Goal: Transaction & Acquisition: Purchase product/service

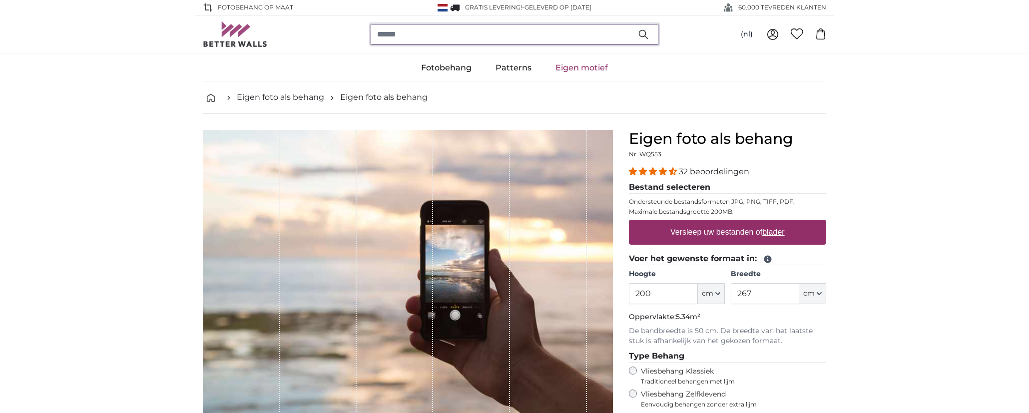
click at [467, 34] on input "search" at bounding box center [515, 34] width 288 height 21
type input "****"
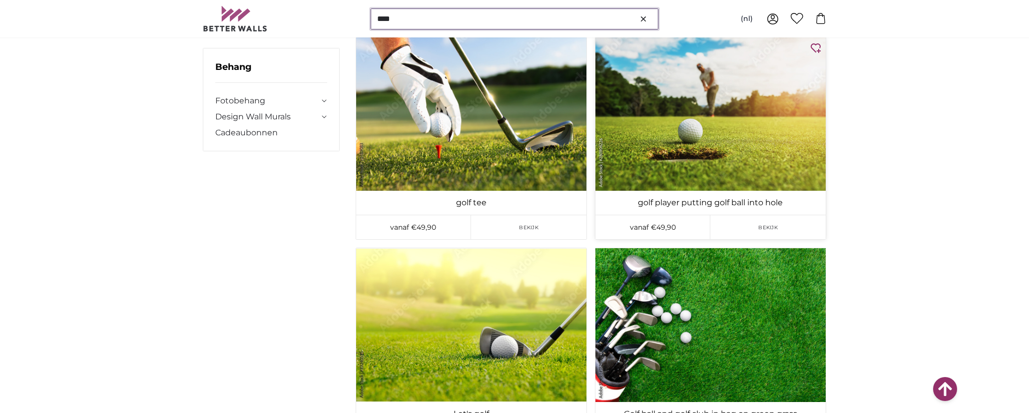
scroll to position [300, 0]
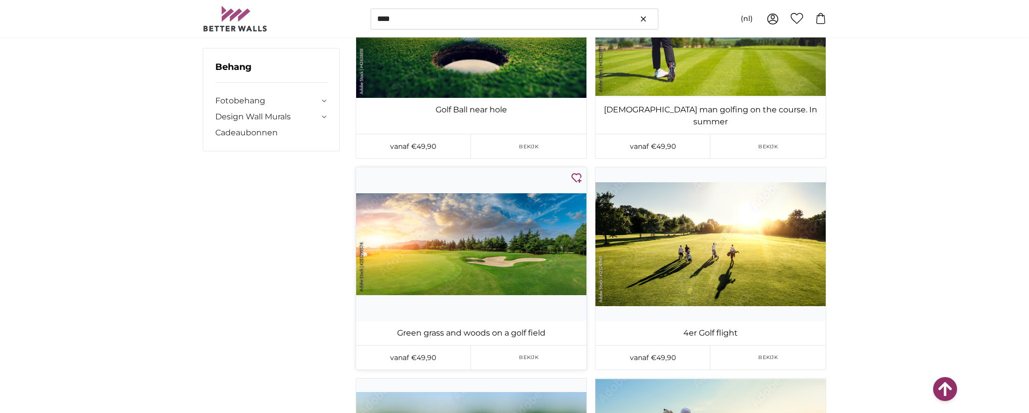
scroll to position [1449, 0]
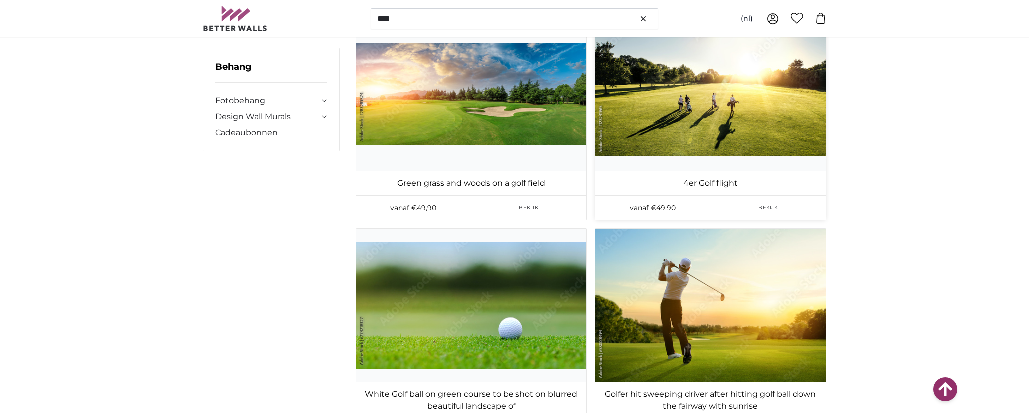
click at [705, 86] on img at bounding box center [710, 93] width 230 height 153
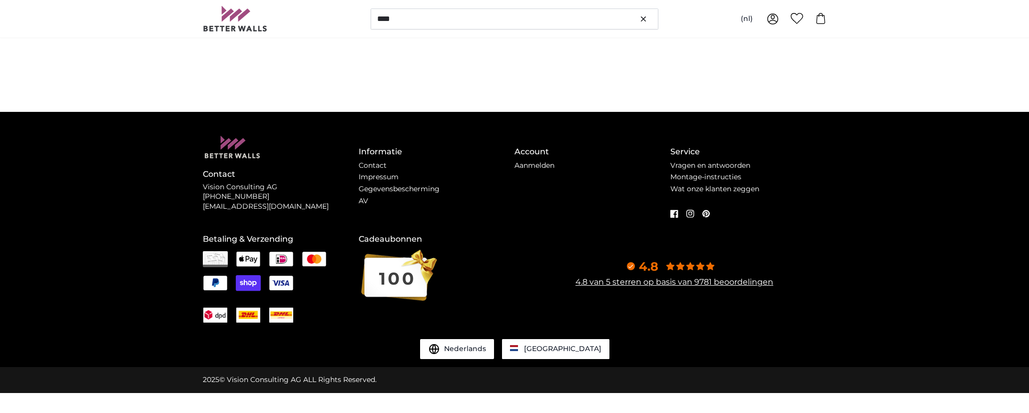
scroll to position [0, 0]
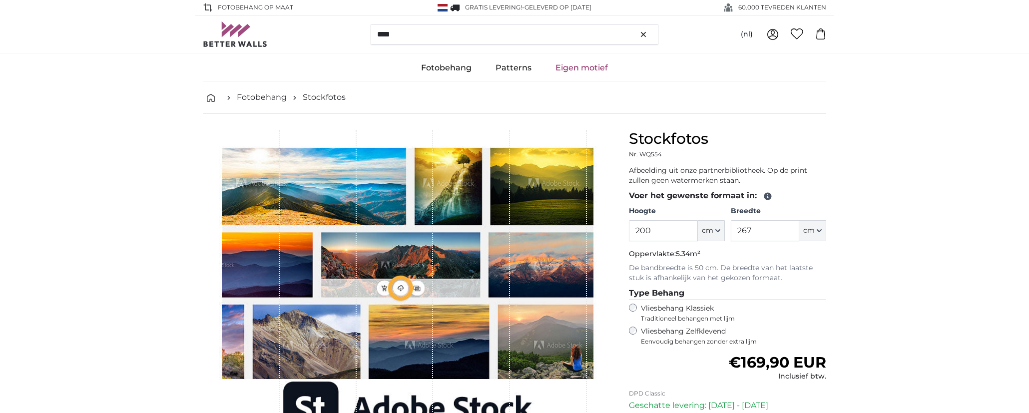
type input "372"
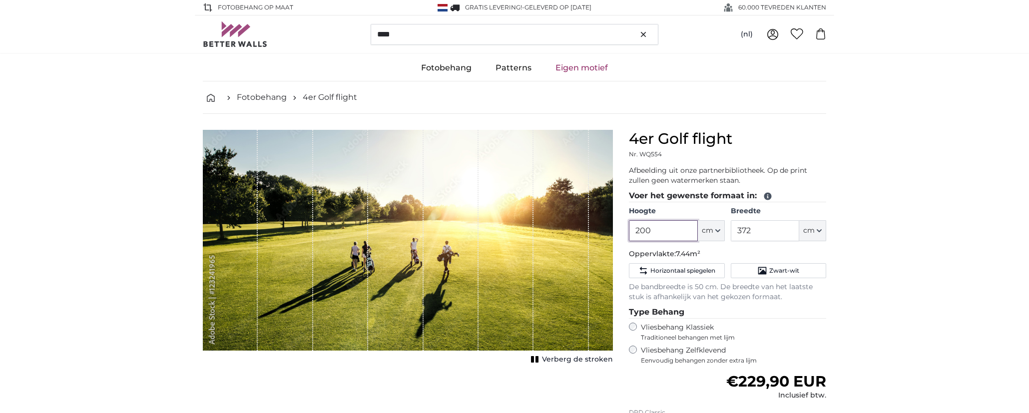
drag, startPoint x: 668, startPoint y: 229, endPoint x: 559, endPoint y: 230, distance: 109.4
click at [564, 230] on product-detail "Annuleren Afbeelding bijsnijden Verberg de stroken 4er Golf flight Nr. WQ554 Af…" at bounding box center [514, 325] width 639 height 422
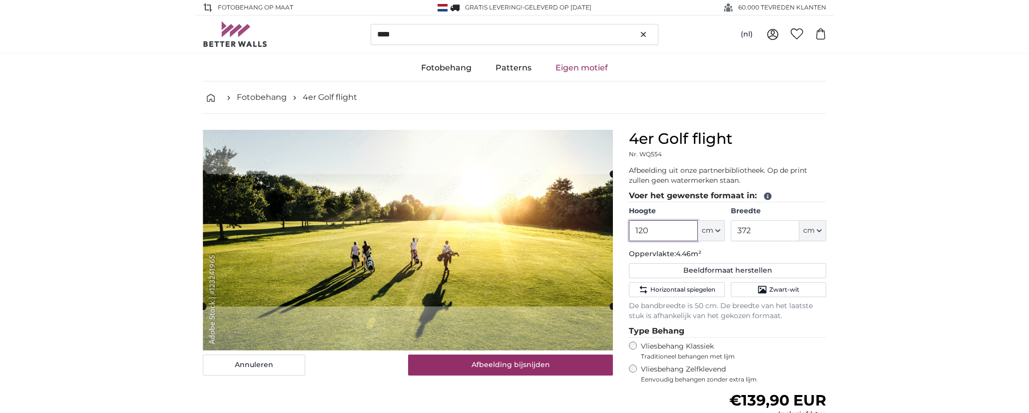
type input "120"
drag, startPoint x: 783, startPoint y: 232, endPoint x: 688, endPoint y: 233, distance: 95.4
click at [700, 233] on div "Hoogte 120 ft cm Centimeter (cm) Inches (inch) Feet (ft. in.) Breedte 372 ft cm…" at bounding box center [727, 223] width 197 height 35
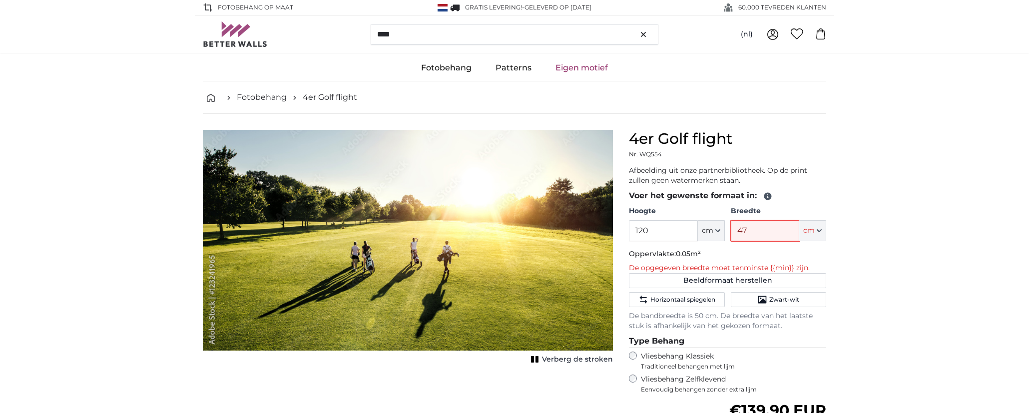
type input "470"
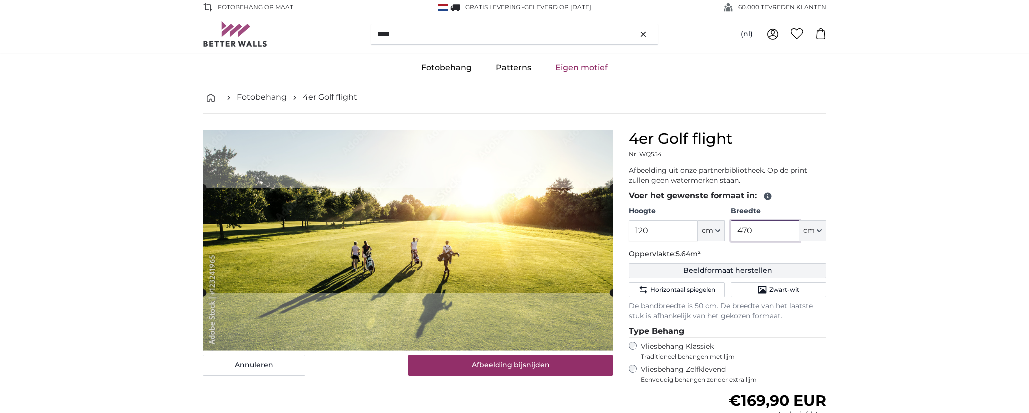
type input "470"
click at [775, 269] on button "Beeldformaat herstellen" at bounding box center [727, 270] width 197 height 15
type input "200"
type input "372"
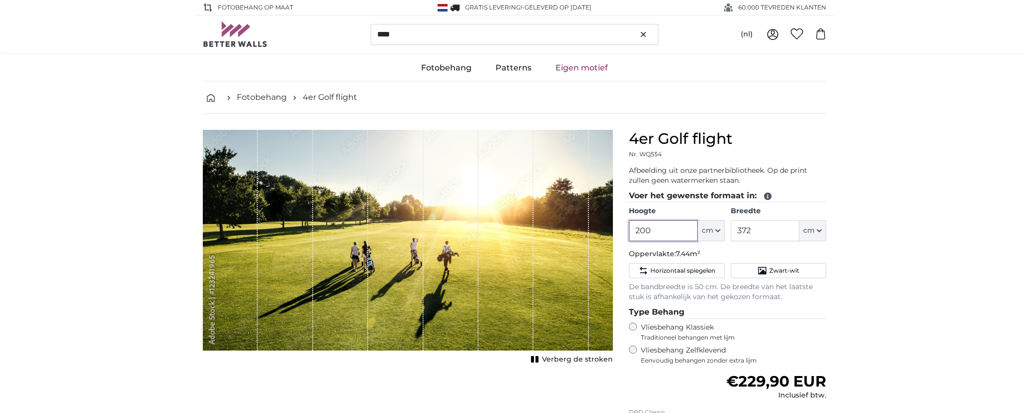
drag, startPoint x: 668, startPoint y: 229, endPoint x: 541, endPoint y: 229, distance: 126.9
click at [541, 229] on product-detail "Annuleren Afbeelding bijsnijden Verberg de stroken 4er Golf flight Nr. WQ554 Af…" at bounding box center [514, 325] width 639 height 422
type input "120"
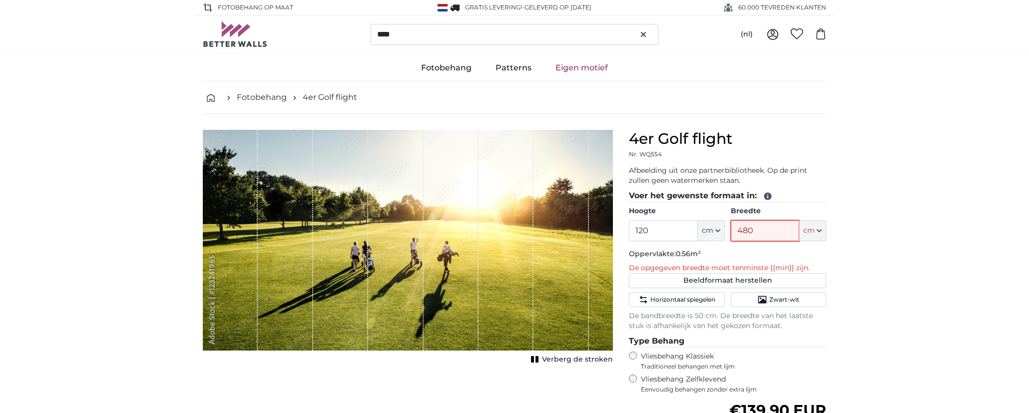
type input "480"
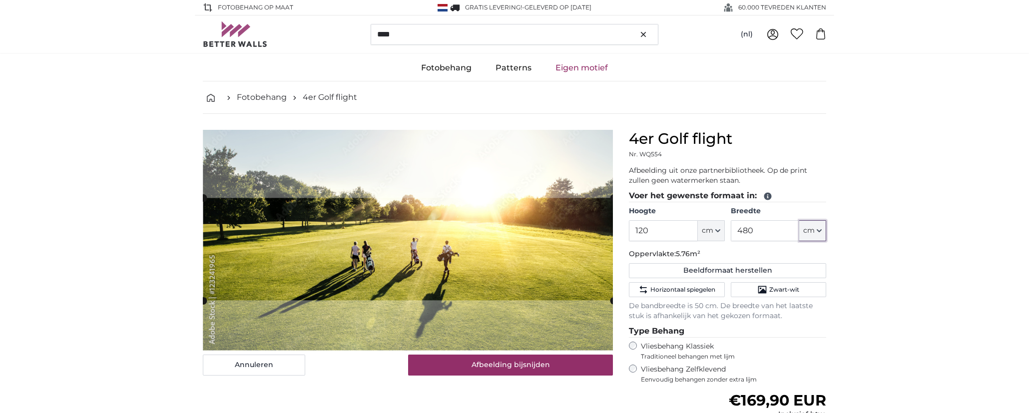
click at [393, 219] on cropper-handle at bounding box center [408, 249] width 410 height 102
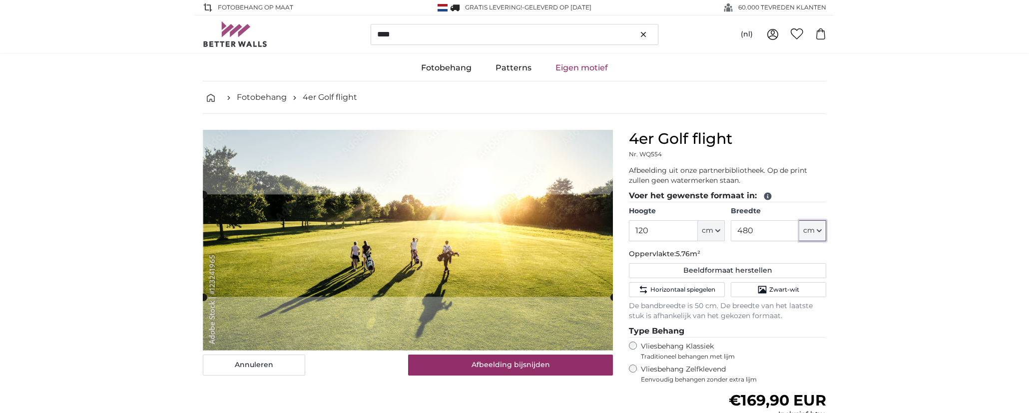
click at [308, 239] on cropper-handle at bounding box center [408, 245] width 410 height 102
click at [263, 95] on link "Fotobehang" at bounding box center [262, 97] width 50 height 12
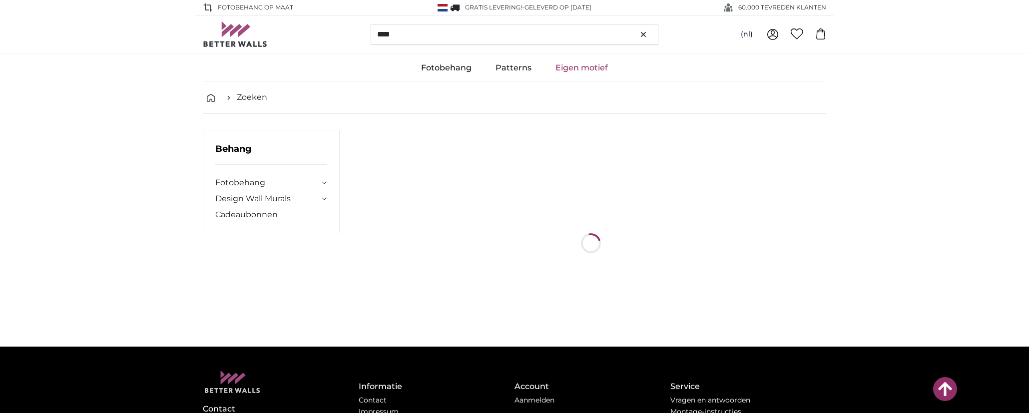
scroll to position [215, 0]
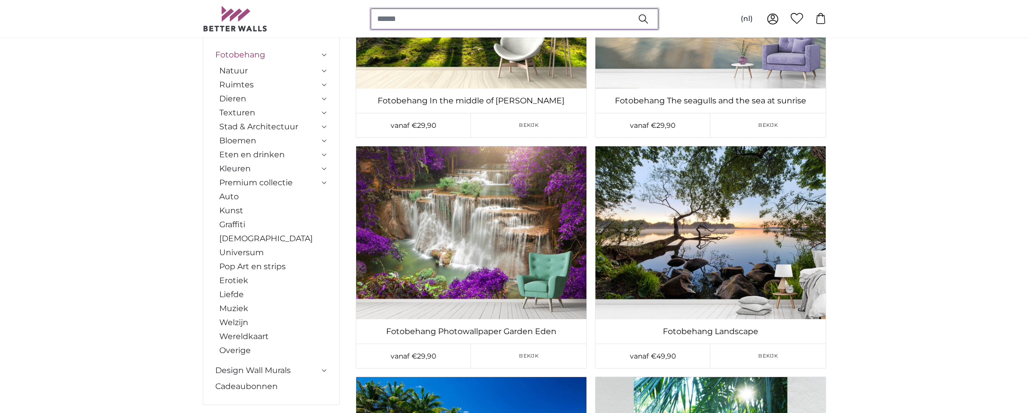
click at [465, 11] on input "search" at bounding box center [515, 18] width 288 height 21
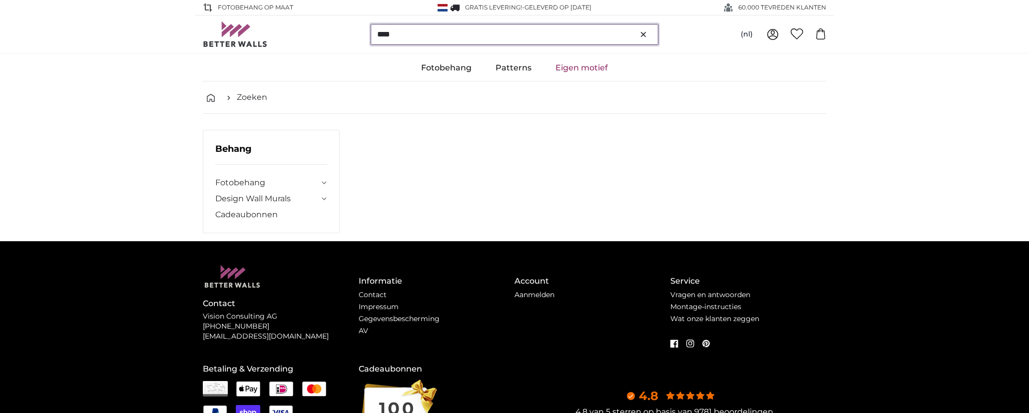
type input "****"
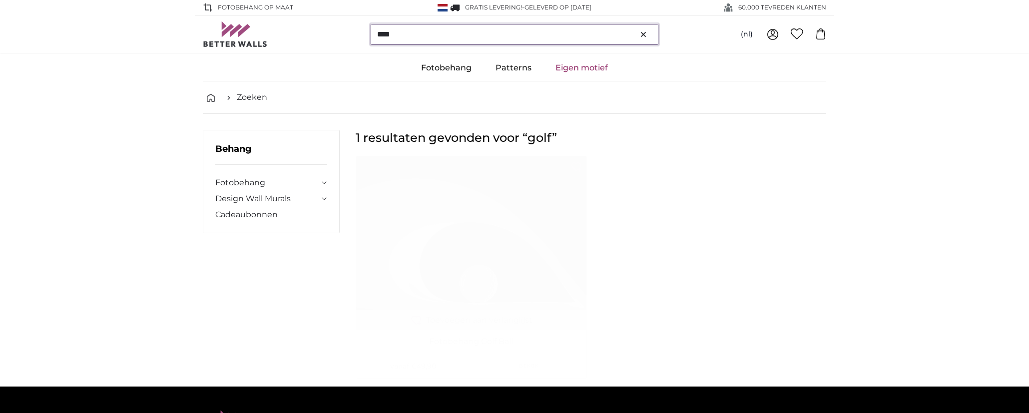
scroll to position [250, 0]
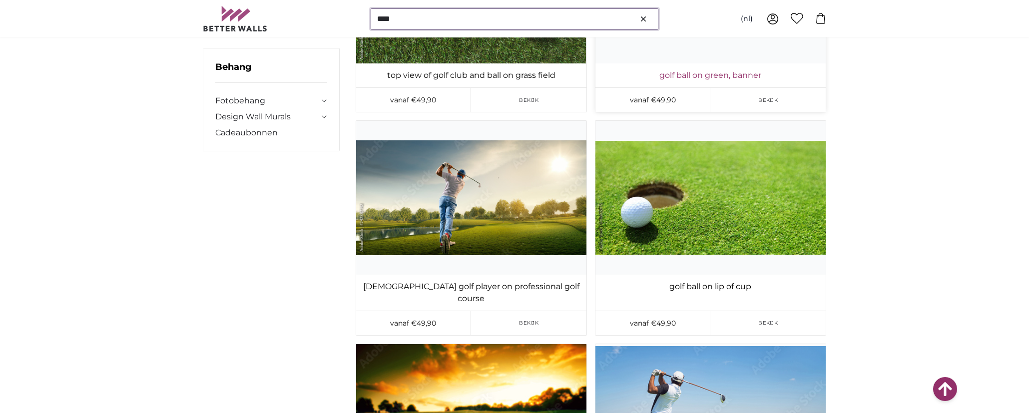
scroll to position [949, 0]
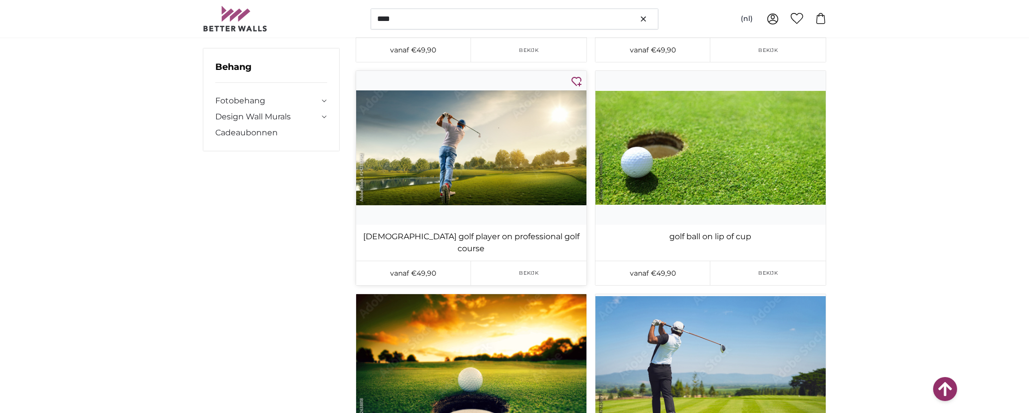
click at [521, 171] on img at bounding box center [471, 147] width 230 height 153
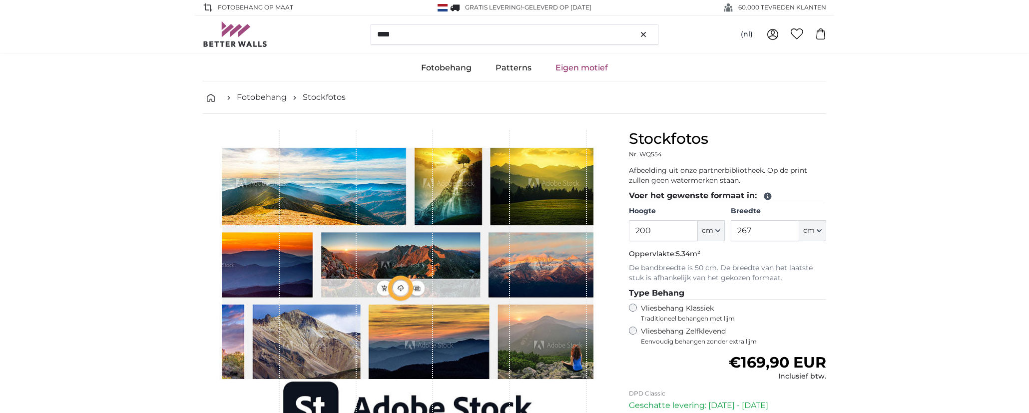
type input "400"
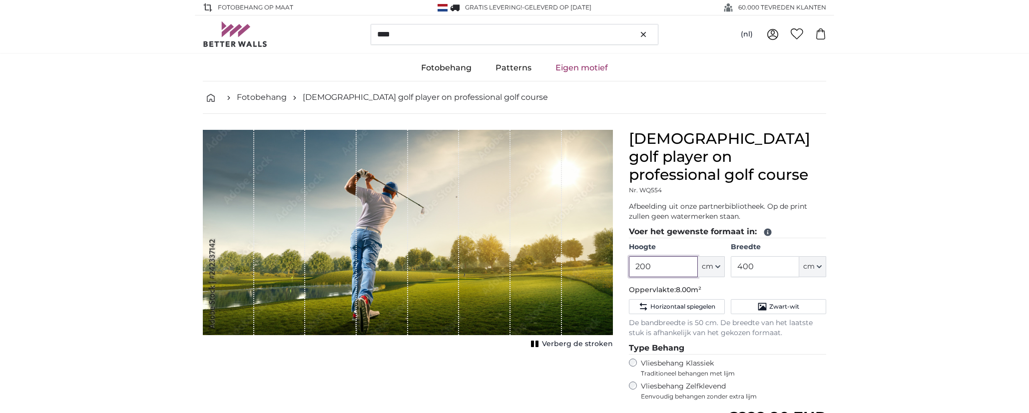
drag, startPoint x: 663, startPoint y: 253, endPoint x: 590, endPoint y: 241, distance: 73.5
click at [590, 241] on product-detail "Annuleren Afbeelding bijsnijden Verberg de stroken [DEMOGRAPHIC_DATA] golf play…" at bounding box center [514, 343] width 639 height 458
type input "120"
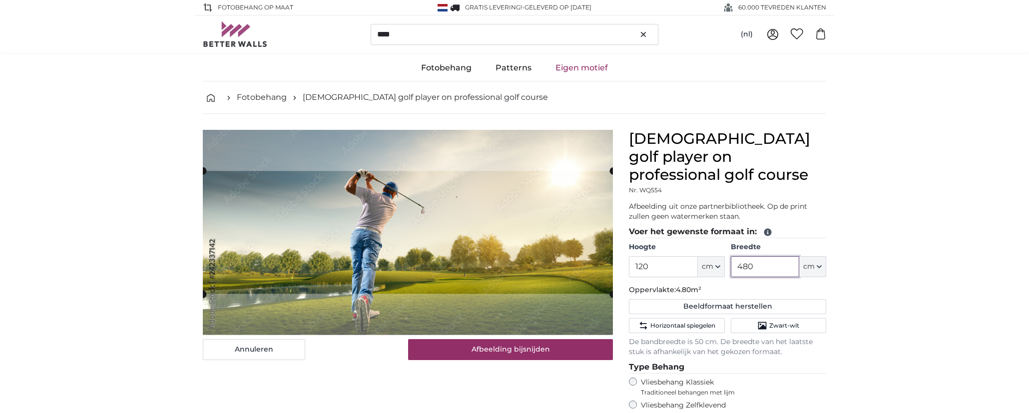
type input "480"
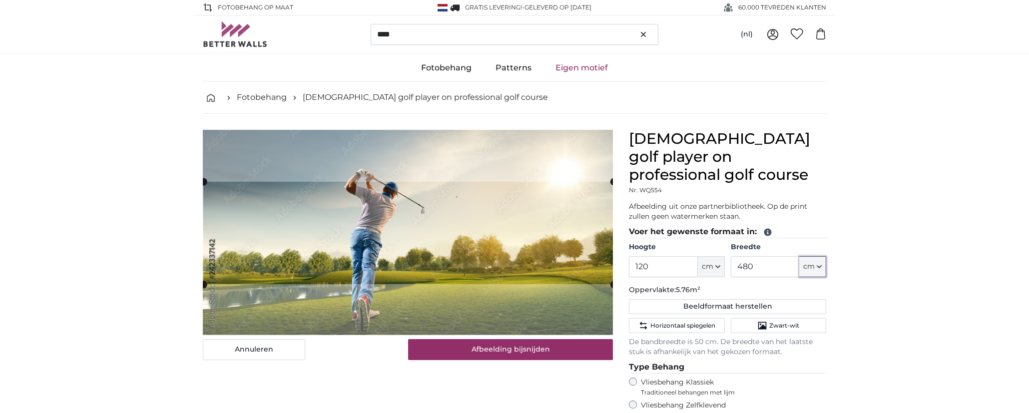
click at [476, 220] on cropper-handle at bounding box center [408, 233] width 410 height 102
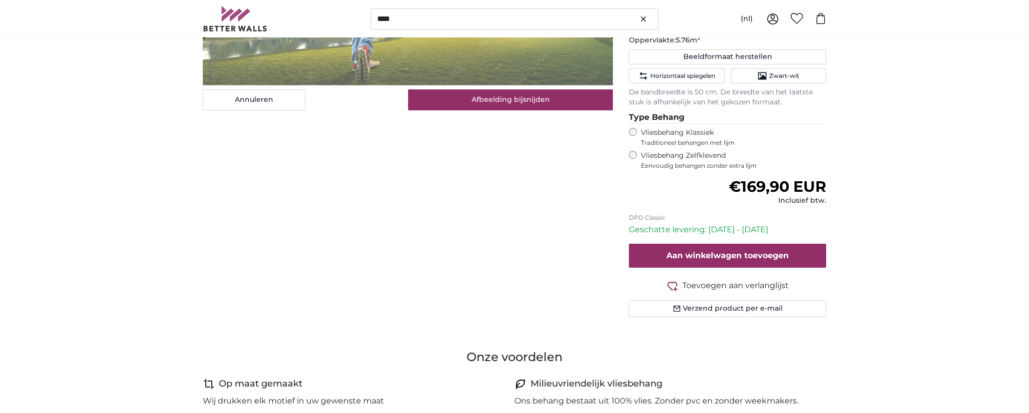
scroll to position [150, 0]
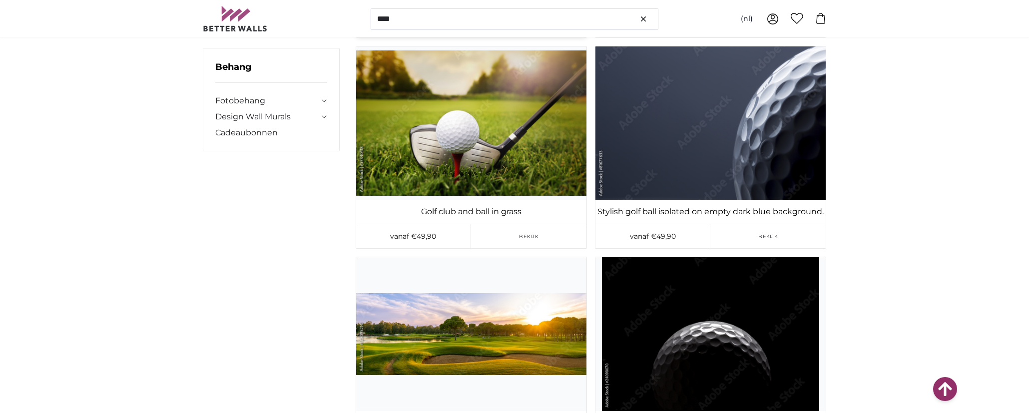
scroll to position [2498, 0]
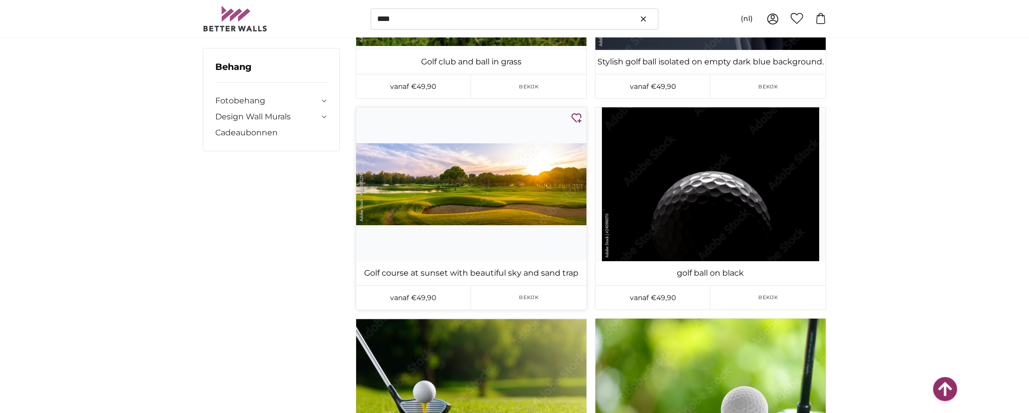
click at [475, 123] on img at bounding box center [471, 183] width 230 height 153
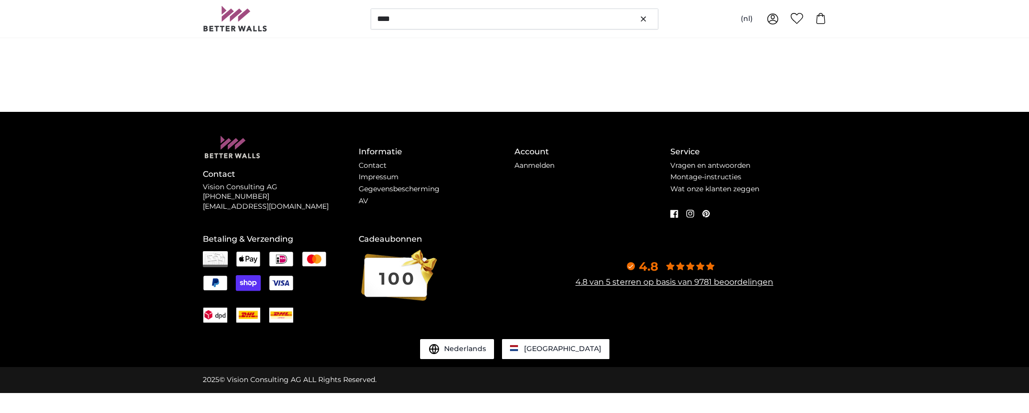
scroll to position [0, 0]
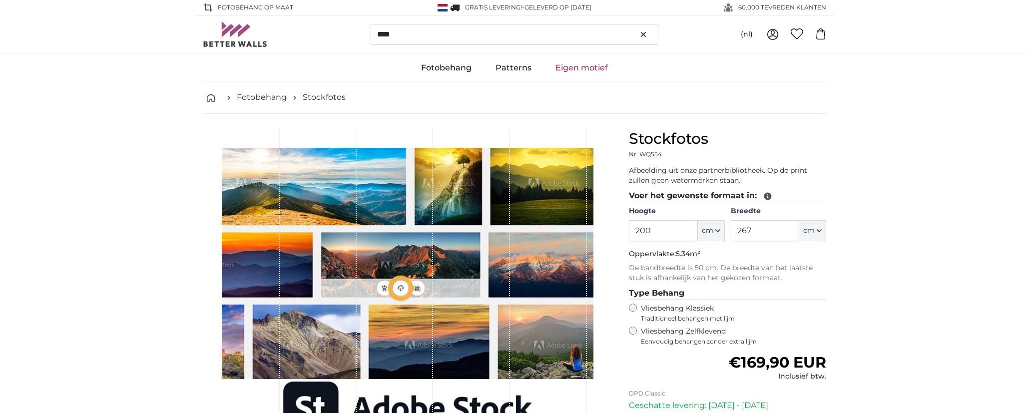
type input "172"
type input "485"
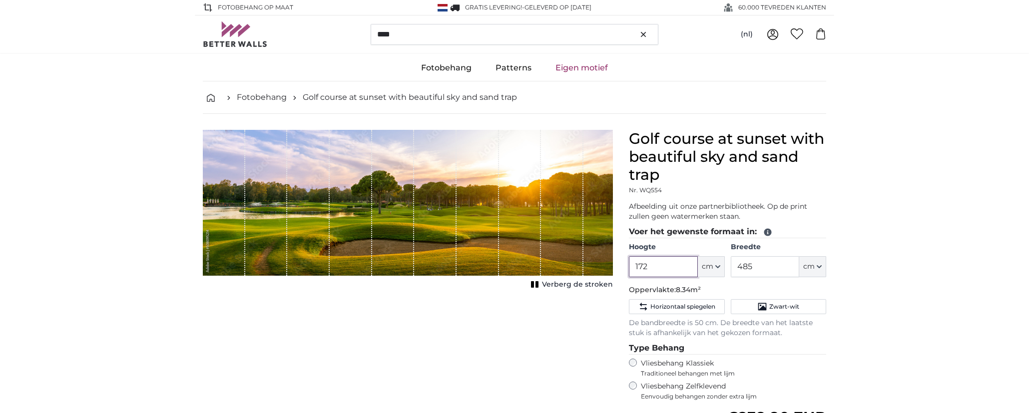
drag, startPoint x: 672, startPoint y: 264, endPoint x: 496, endPoint y: 257, distance: 176.5
click at [499, 259] on product-detail "Annuleren Afbeelding bijsnijden Verberg de stroken Golf course at sunset with b…" at bounding box center [514, 343] width 639 height 458
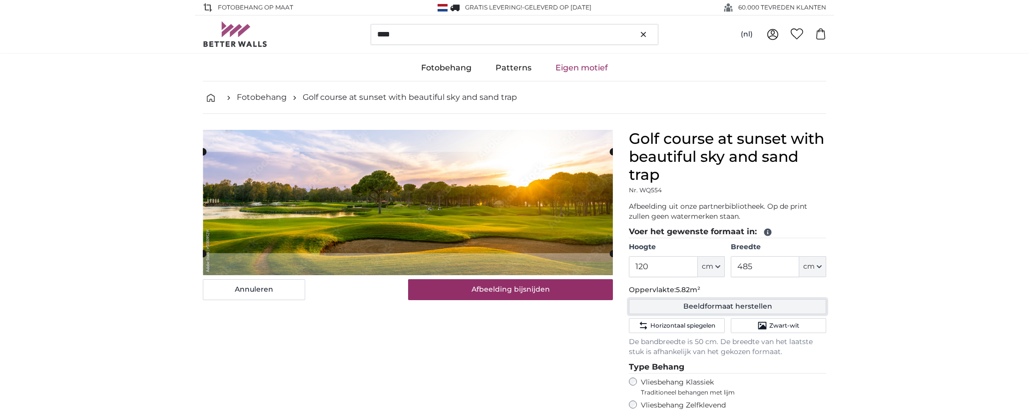
click at [734, 307] on button "Beeldformaat herstellen" at bounding box center [727, 306] width 197 height 15
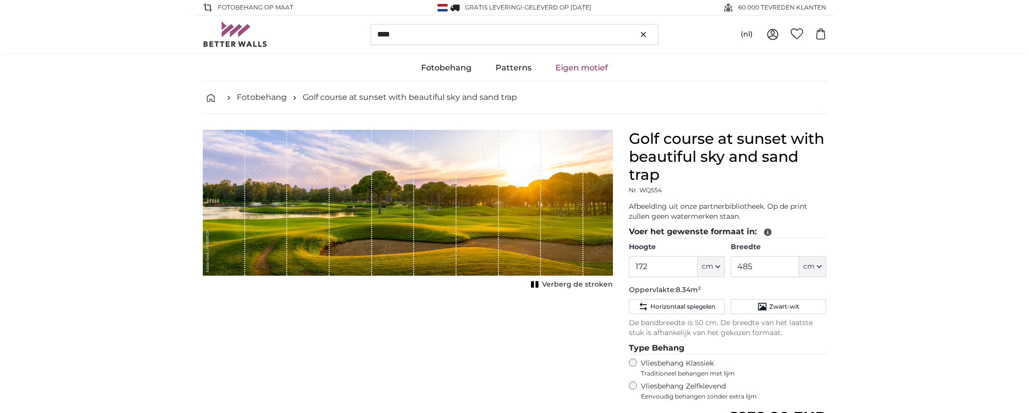
click at [572, 283] on span "Verberg de stroken" at bounding box center [577, 285] width 71 height 10
drag, startPoint x: 661, startPoint y: 265, endPoint x: 609, endPoint y: 267, distance: 52.0
click at [612, 267] on product-detail "Annuleren Afbeelding bijsnijden Toon de stroken Golf course at sunset with beau…" at bounding box center [514, 343] width 639 height 458
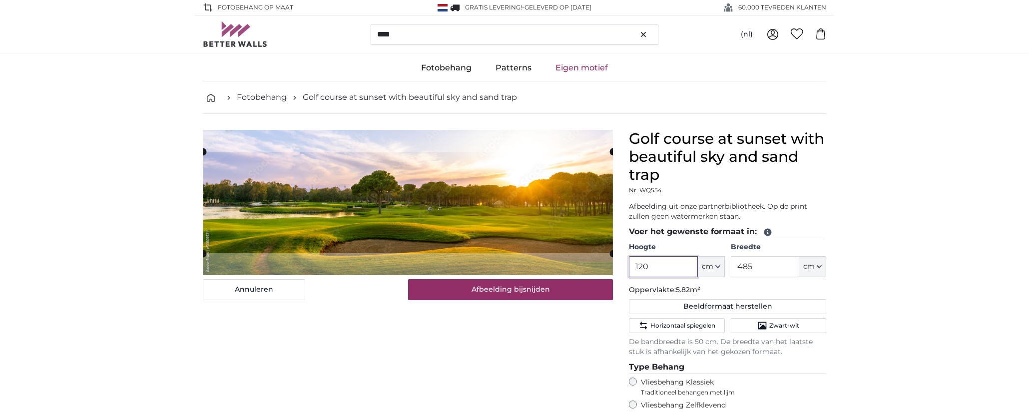
type input "120"
click at [592, 319] on div "Annuleren Afbeelding bijsnijden Toon de stroken" at bounding box center [408, 360] width 426 height 461
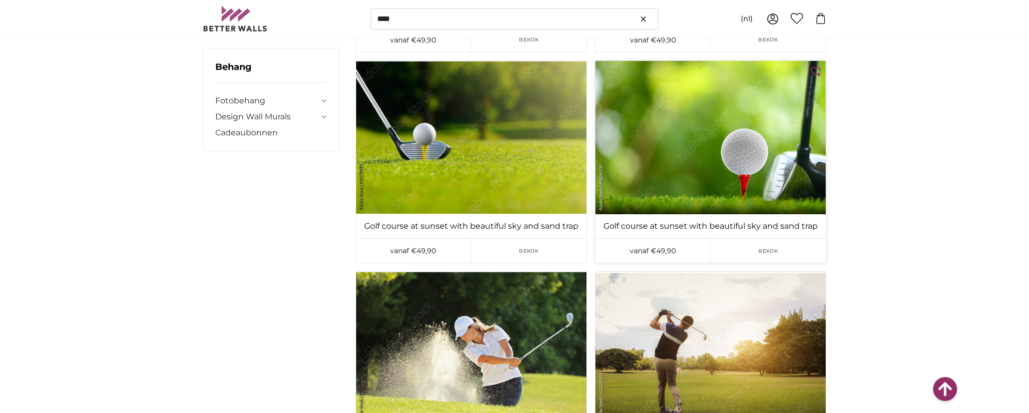
scroll to position [2748, 0]
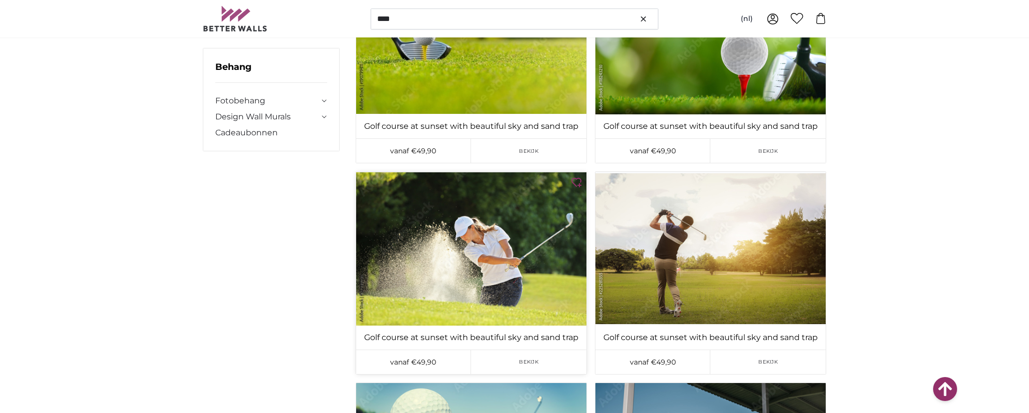
click at [458, 261] on img at bounding box center [471, 248] width 230 height 153
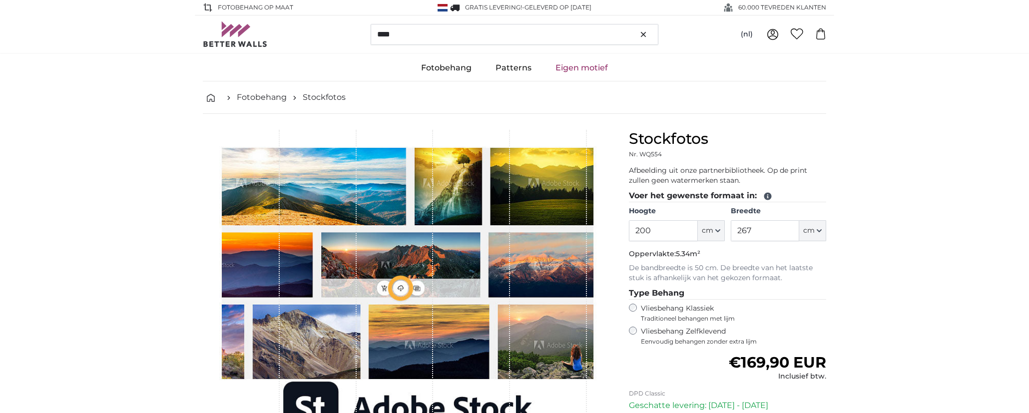
type input "300"
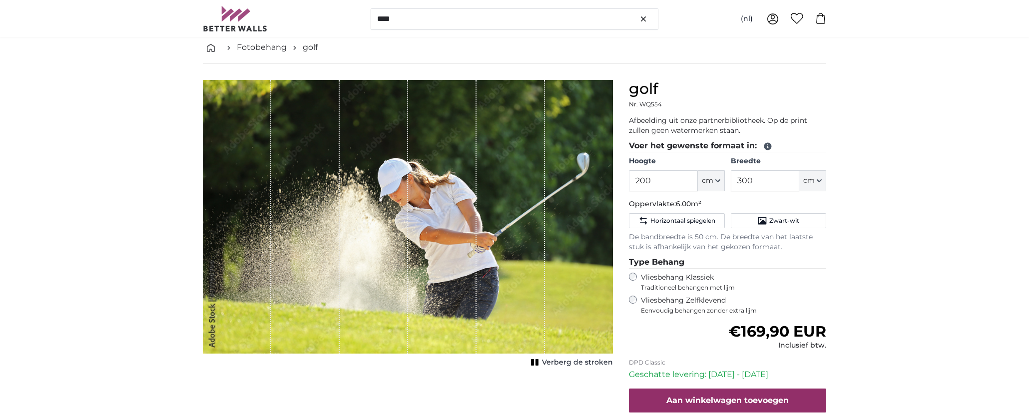
scroll to position [100, 0]
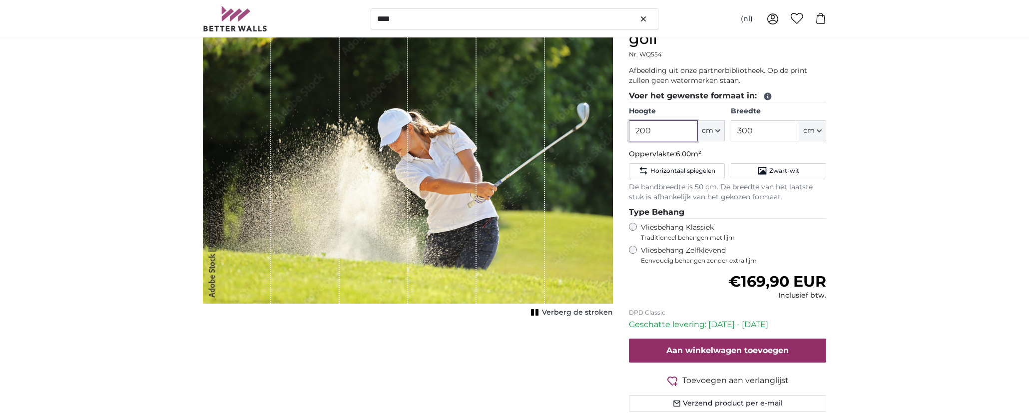
drag, startPoint x: 682, startPoint y: 130, endPoint x: 529, endPoint y: 139, distance: 153.6
click at [559, 131] on product-detail "Annuleren Afbeelding bijsnijden Verberg de stroken golf Nr. WQ554 Afbeelding ui…" at bounding box center [514, 225] width 639 height 422
type input "120"
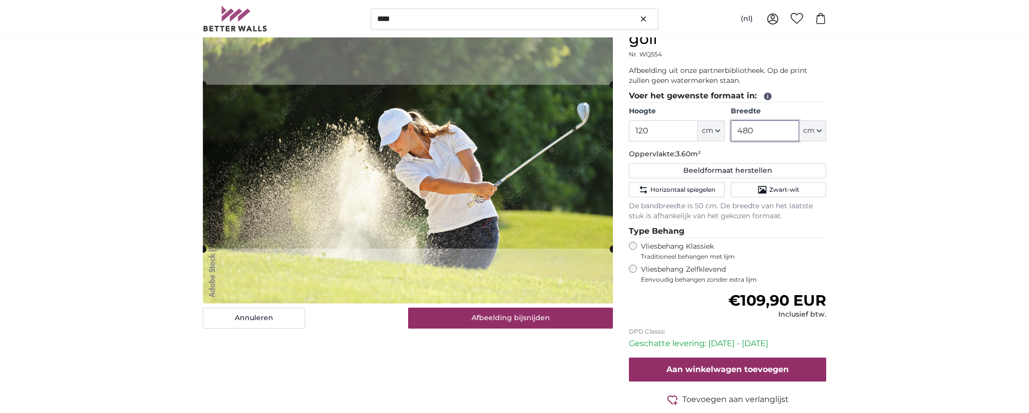
type input "480"
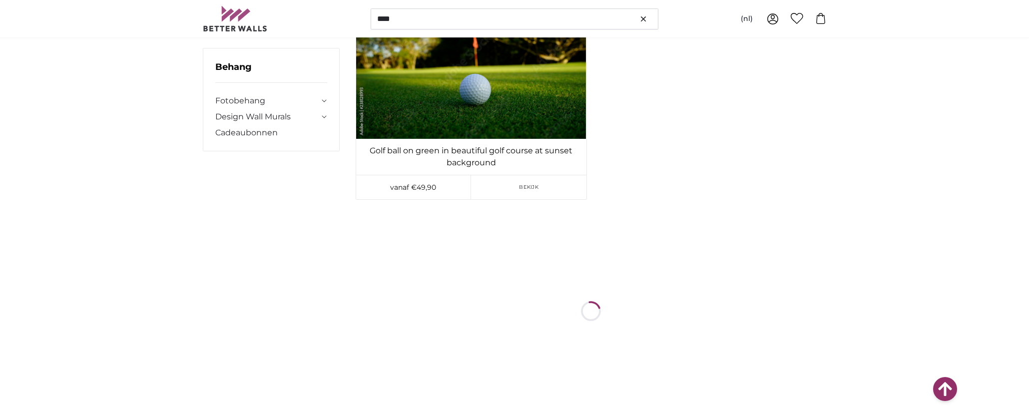
scroll to position [6794, 0]
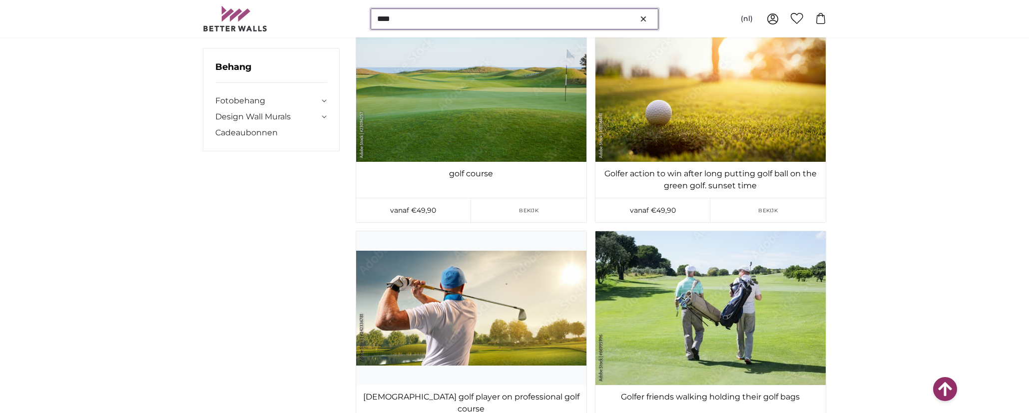
click at [453, 14] on input "****" at bounding box center [515, 18] width 288 height 21
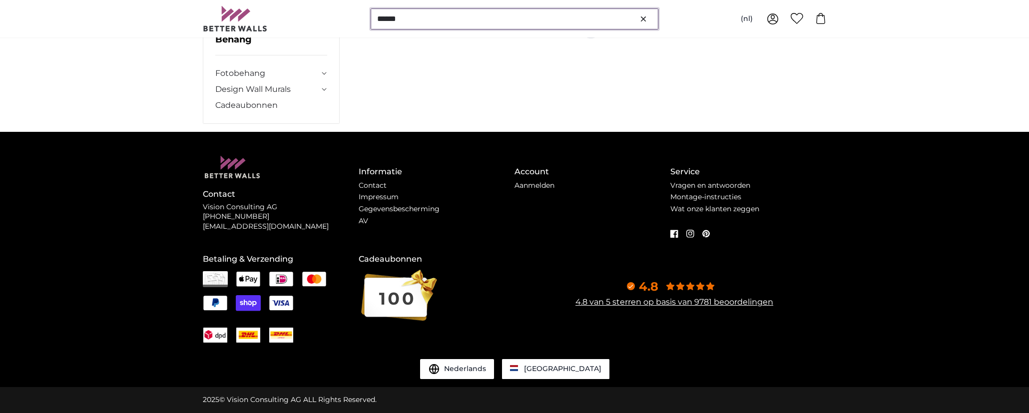
scroll to position [0, 0]
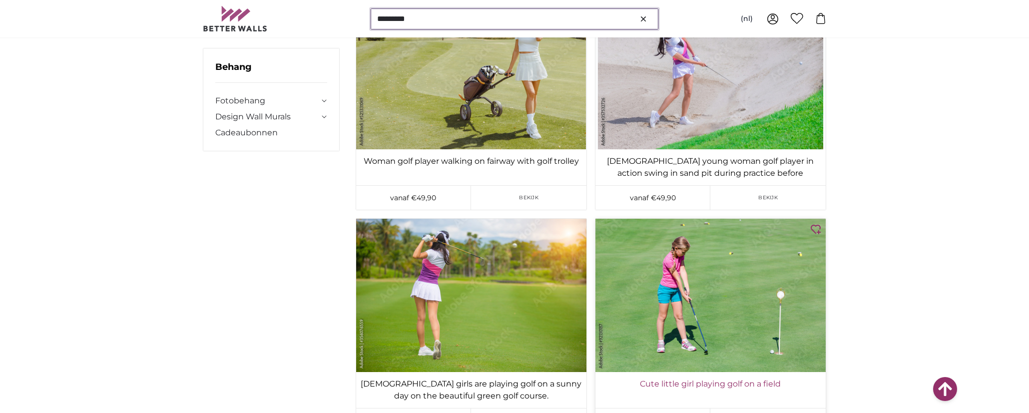
scroll to position [5095, 0]
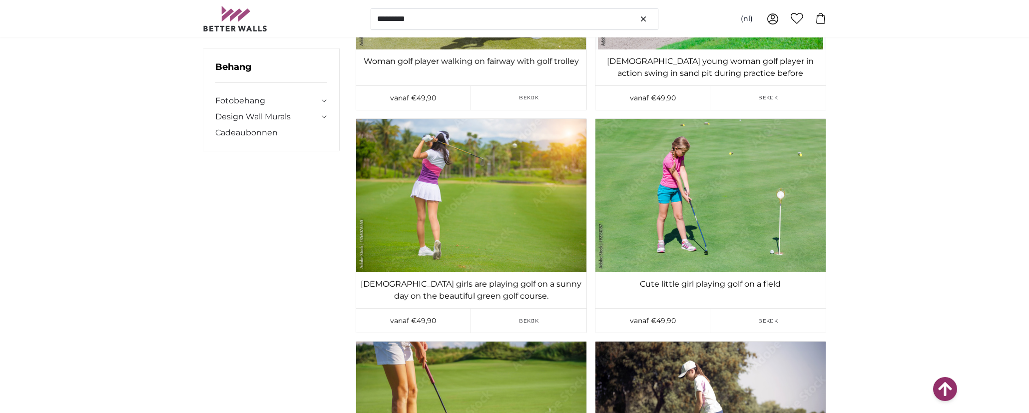
drag, startPoint x: 895, startPoint y: 193, endPoint x: 887, endPoint y: 193, distance: 7.5
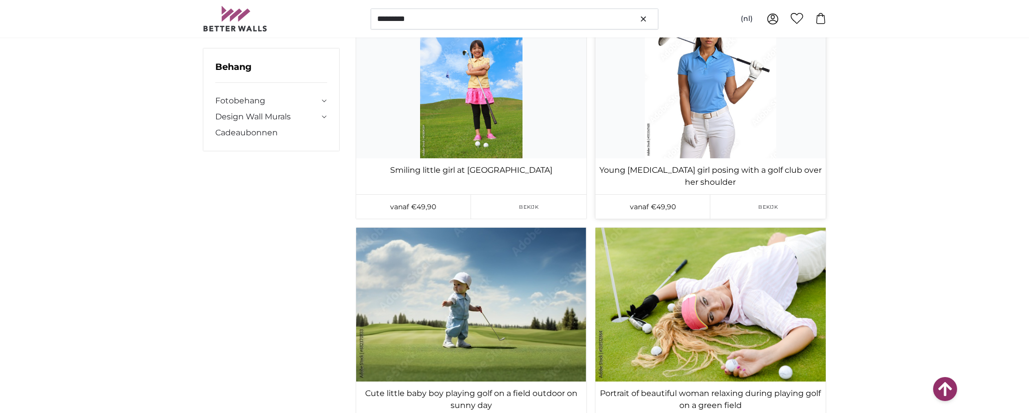
scroll to position [21281, 0]
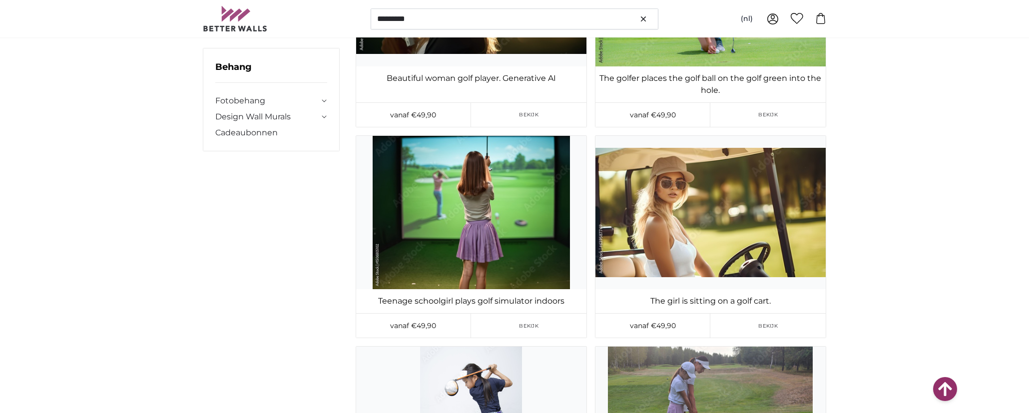
scroll to position [21830, 0]
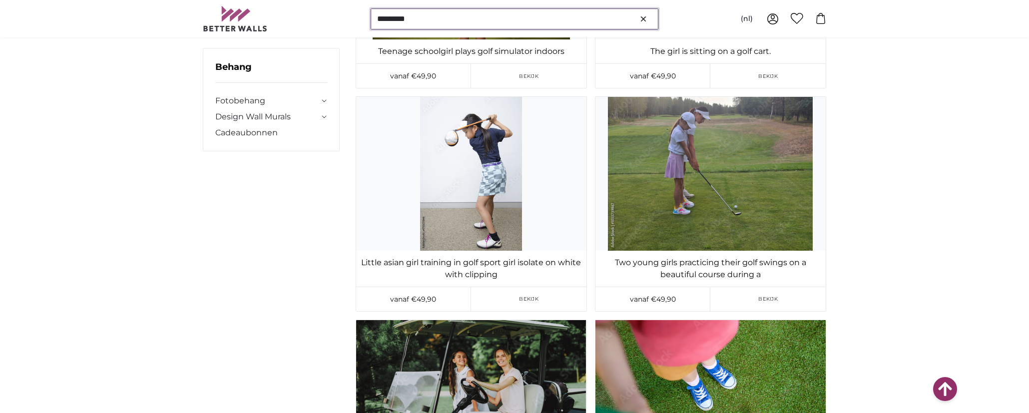
scroll to position [22092, 0]
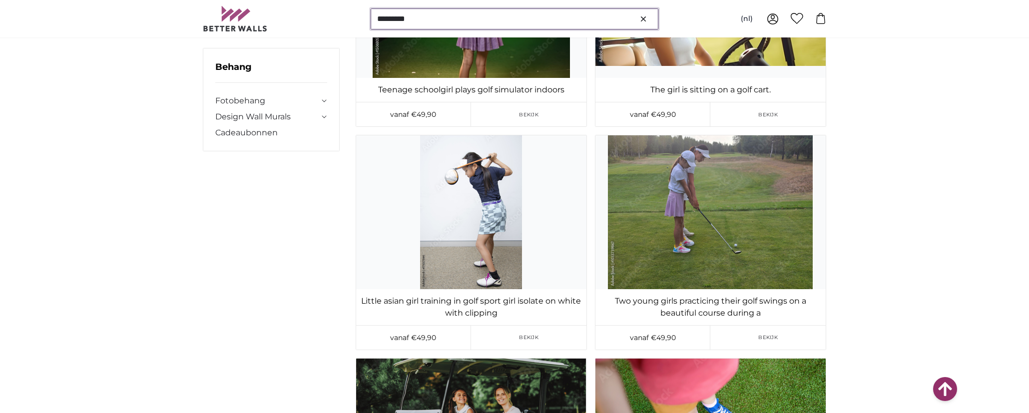
drag, startPoint x: 393, startPoint y: 19, endPoint x: 675, endPoint y: 16, distance: 282.8
click at [664, 12] on div "********* (nl) Nederlands [DEMOGRAPHIC_DATA] Deutsch English" at bounding box center [514, 18] width 623 height 37
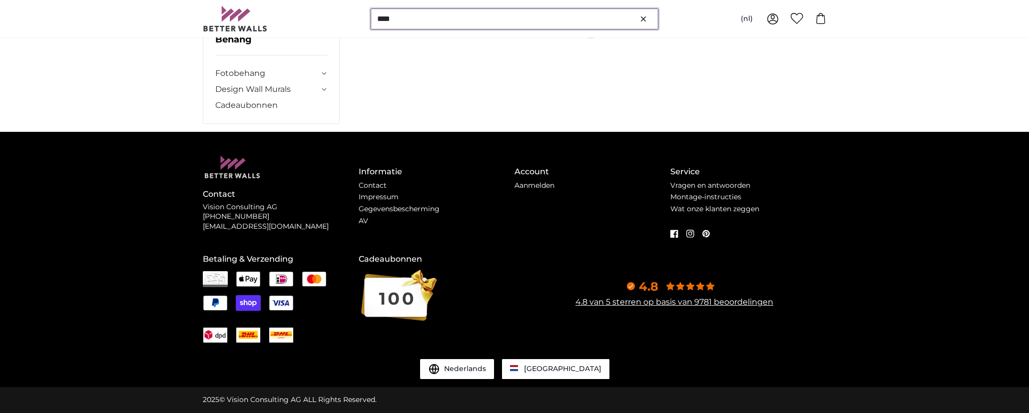
scroll to position [0, 0]
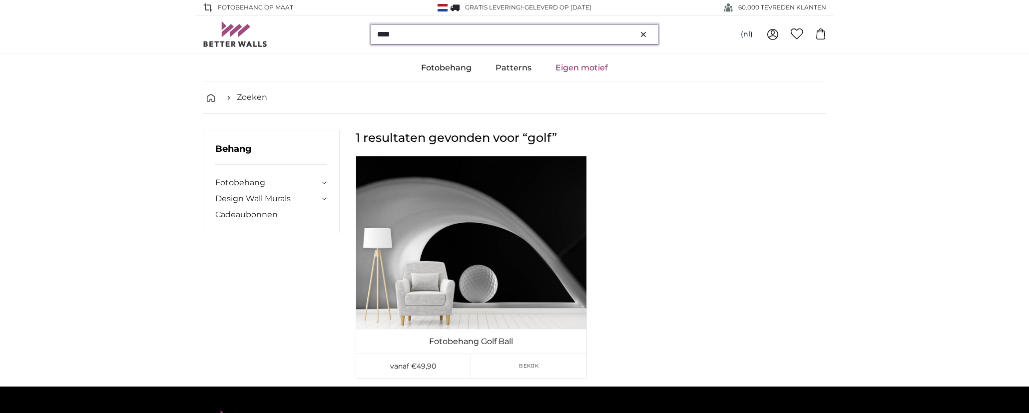
type input "****"
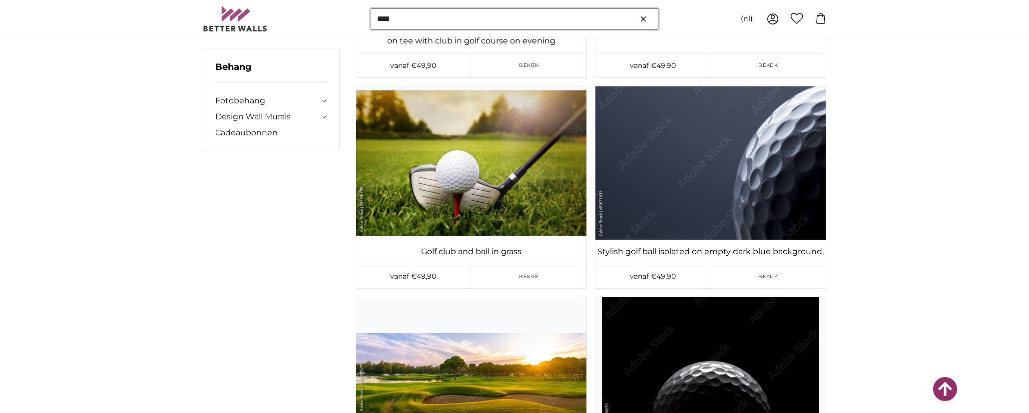
scroll to position [2398, 0]
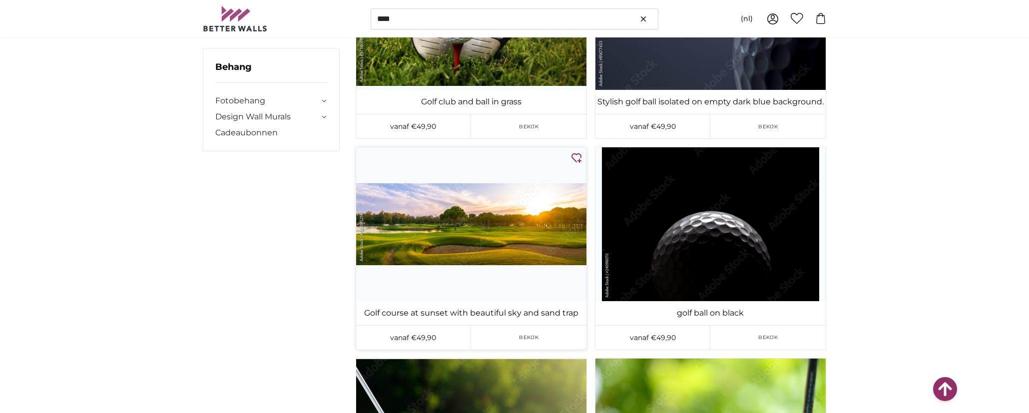
click at [474, 218] on img at bounding box center [471, 223] width 230 height 153
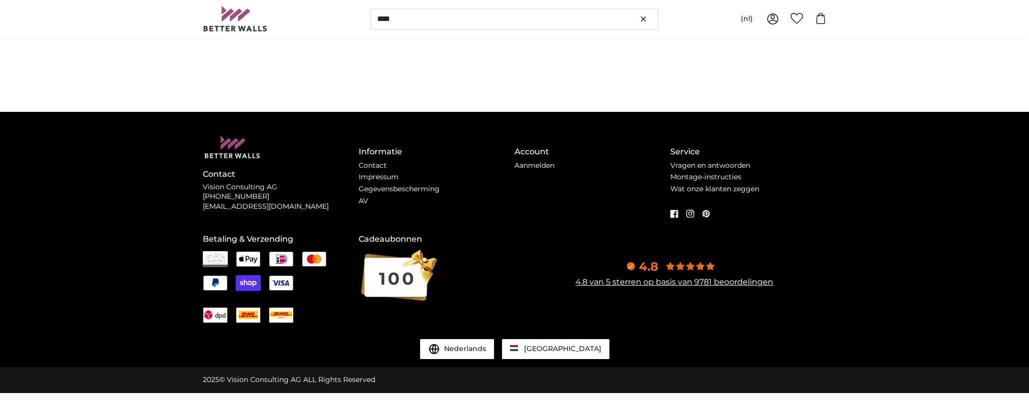
scroll to position [0, 0]
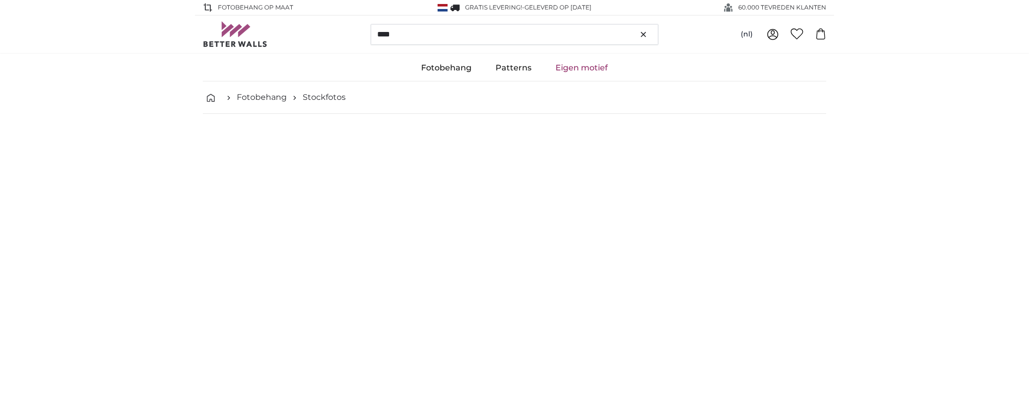
type input "172"
type input "485"
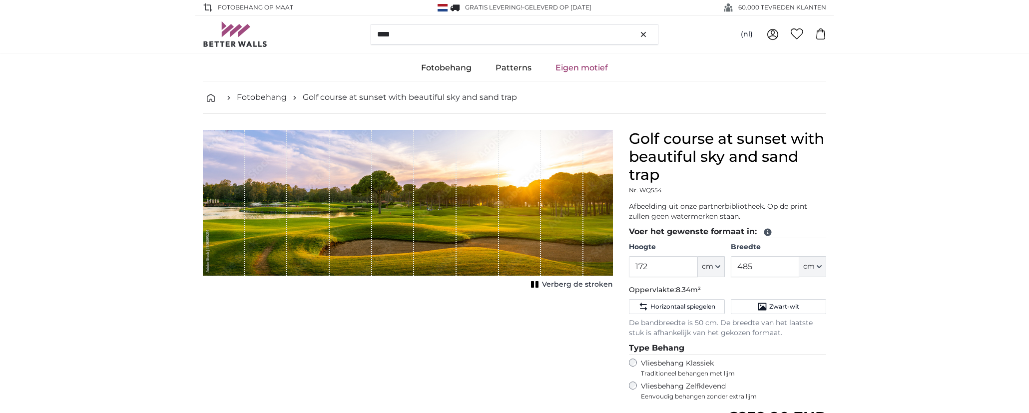
click at [584, 284] on span "Verberg de stroken" at bounding box center [577, 285] width 71 height 10
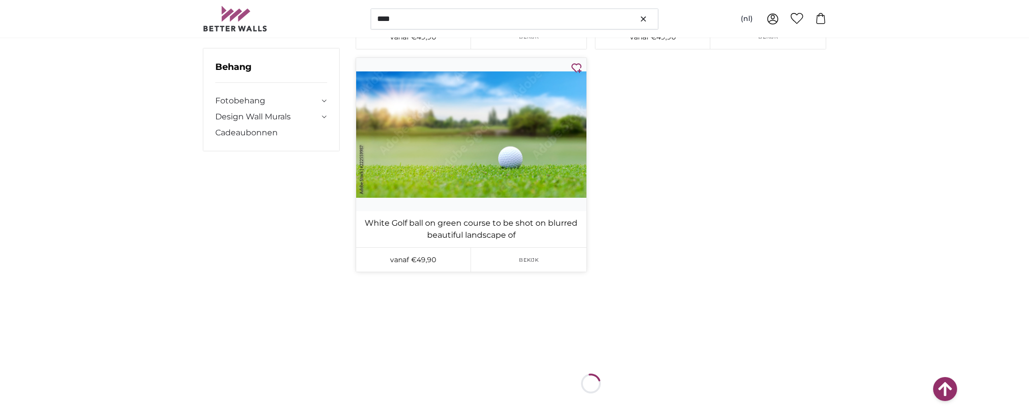
scroll to position [5345, 0]
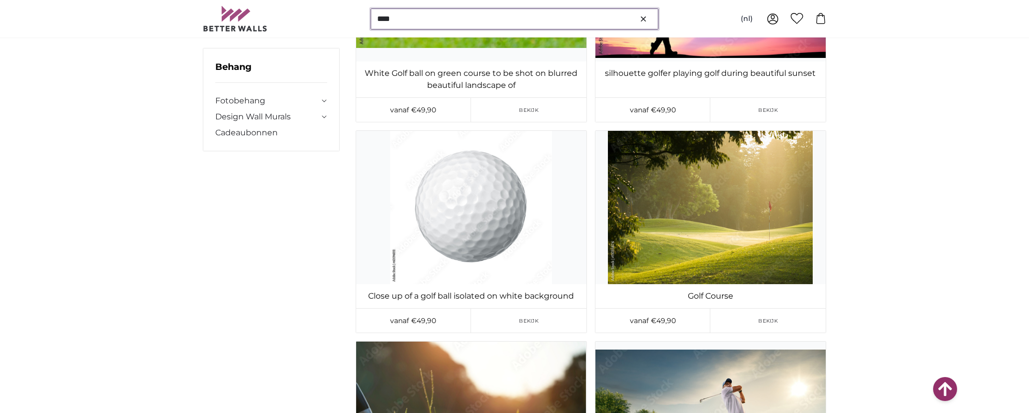
click at [428, 22] on input "****" at bounding box center [515, 18] width 288 height 21
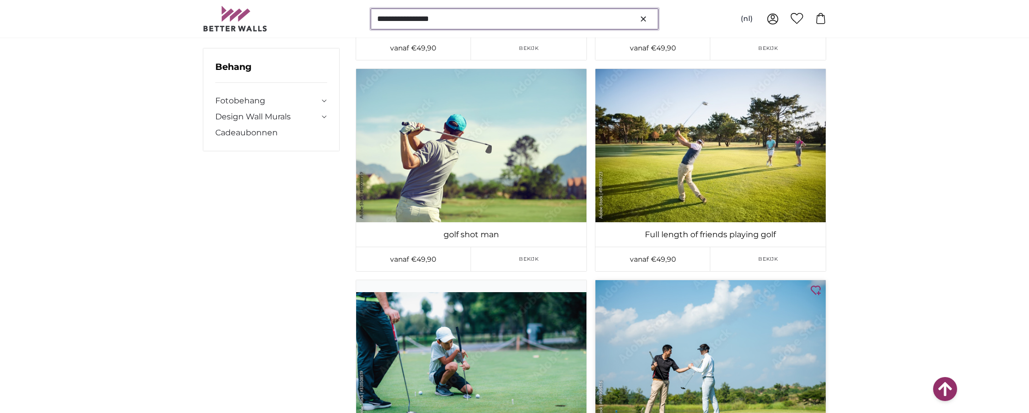
scroll to position [3547, 0]
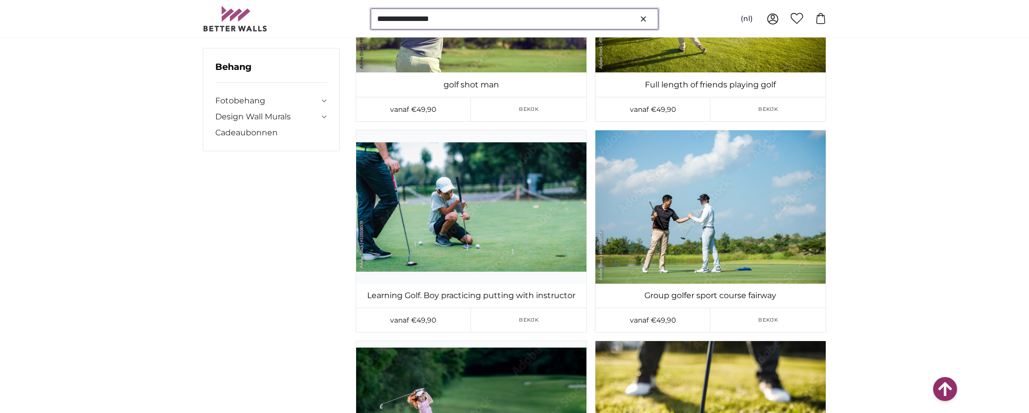
click at [492, 16] on input "**********" at bounding box center [515, 18] width 288 height 21
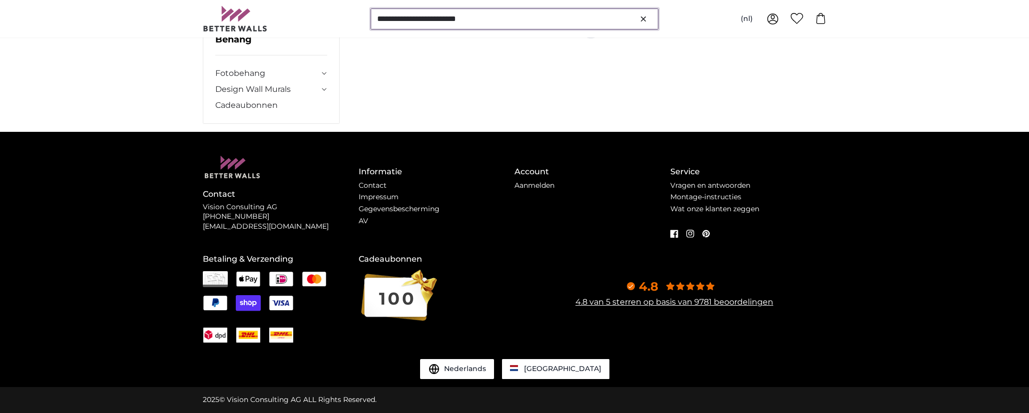
scroll to position [0, 0]
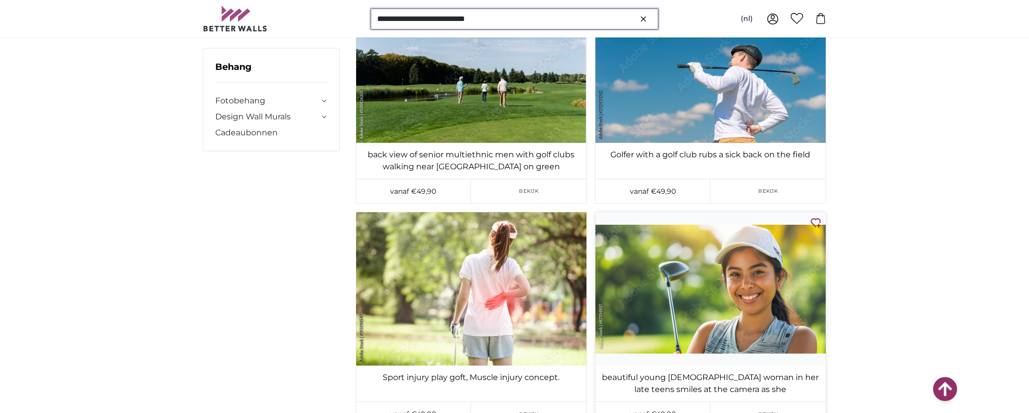
scroll to position [7593, 0]
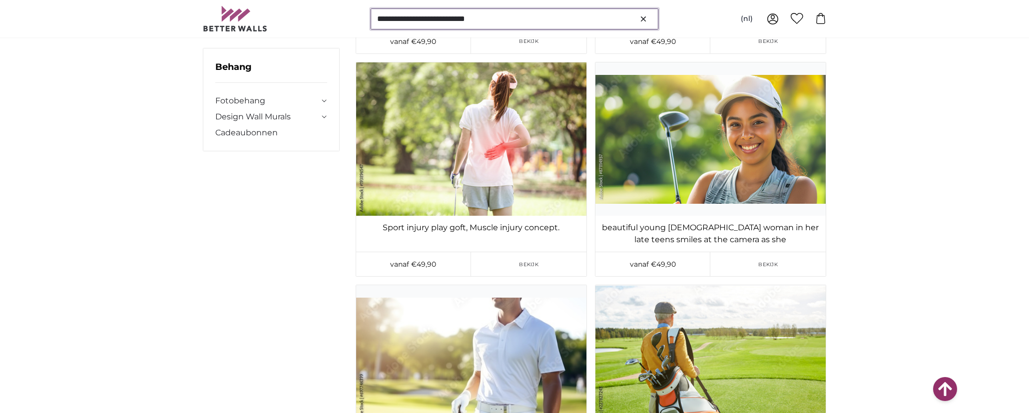
drag, startPoint x: 524, startPoint y: 20, endPoint x: 212, endPoint y: 14, distance: 311.8
click at [213, 14] on div "**********" at bounding box center [514, 18] width 623 height 37
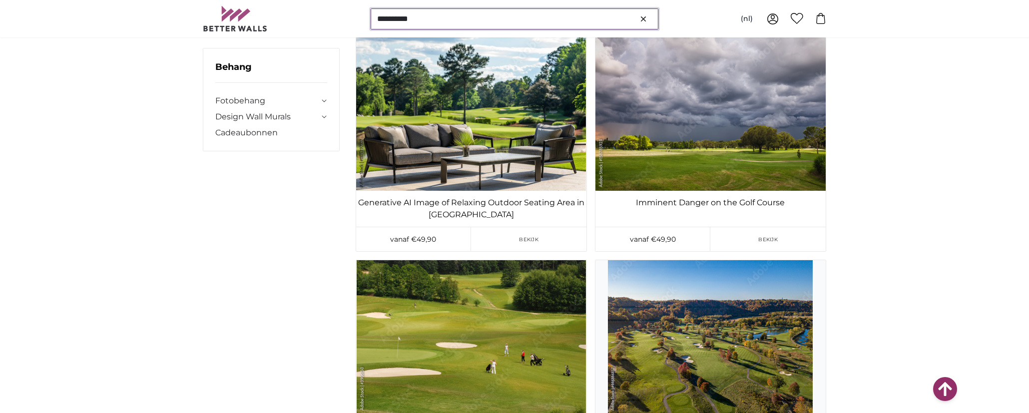
scroll to position [2797, 0]
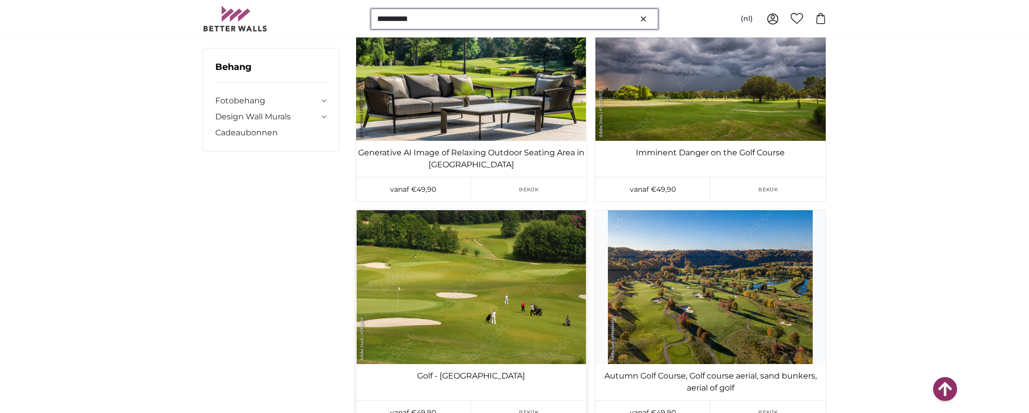
type input "**********"
click at [470, 269] on img at bounding box center [471, 286] width 230 height 153
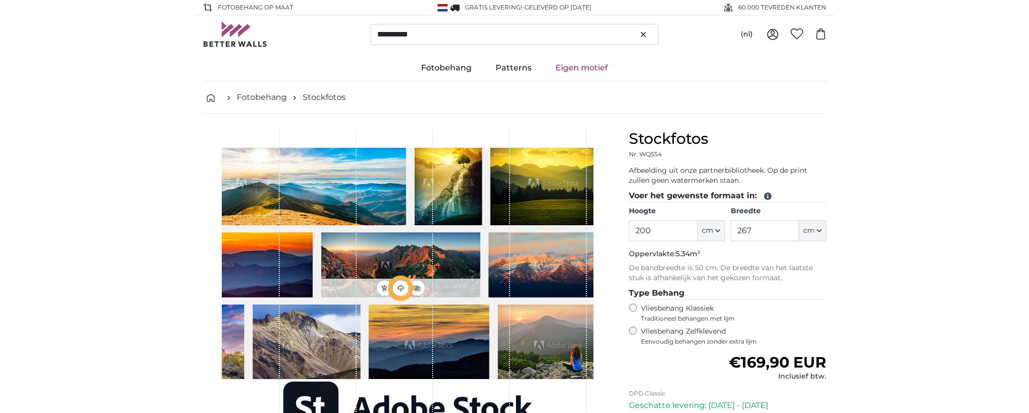
type input "298"
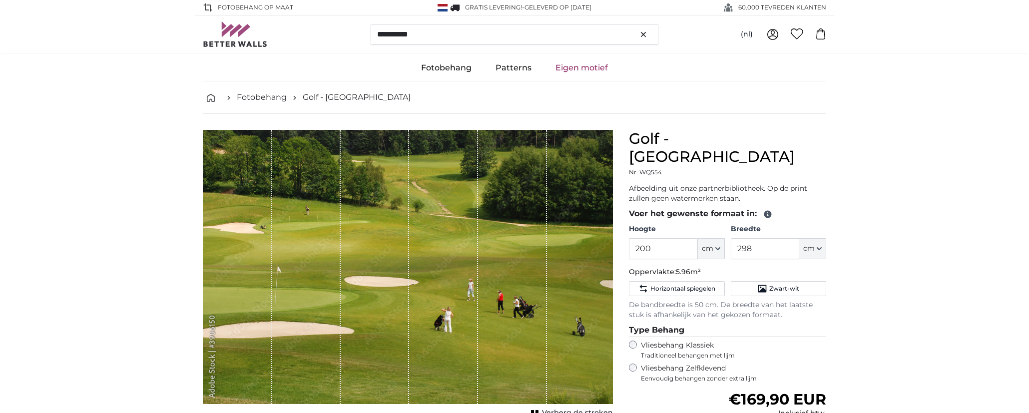
scroll to position [50, 0]
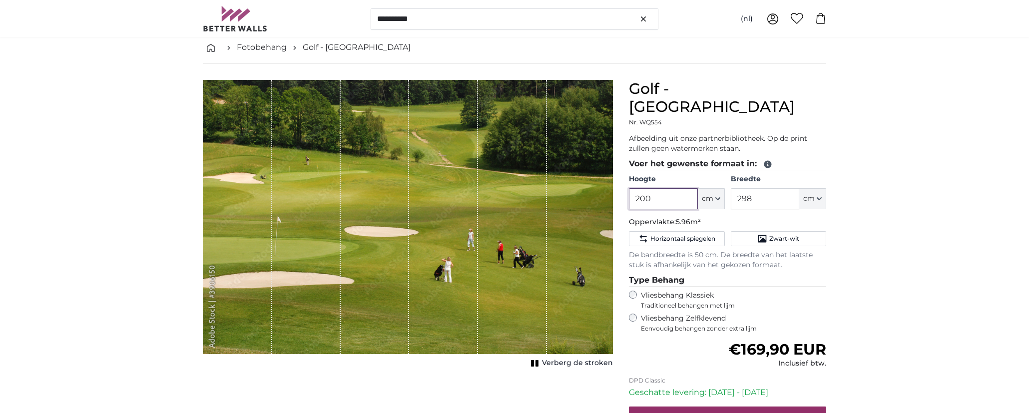
drag, startPoint x: 673, startPoint y: 178, endPoint x: 541, endPoint y: 178, distance: 132.4
click at [553, 176] on product-detail "Annuleren Afbeelding bijsnijden Verberg de stroken Golf - [GEOGRAPHIC_DATA] Nr.…" at bounding box center [514, 284] width 639 height 440
type input "120"
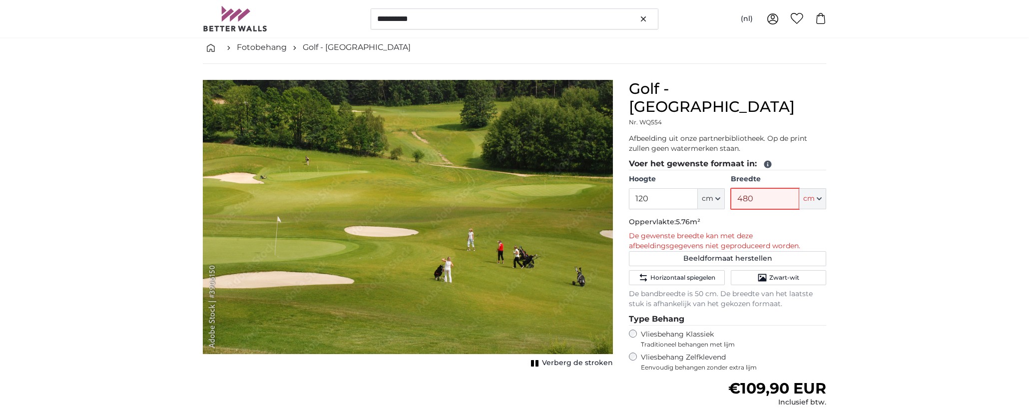
type input "480"
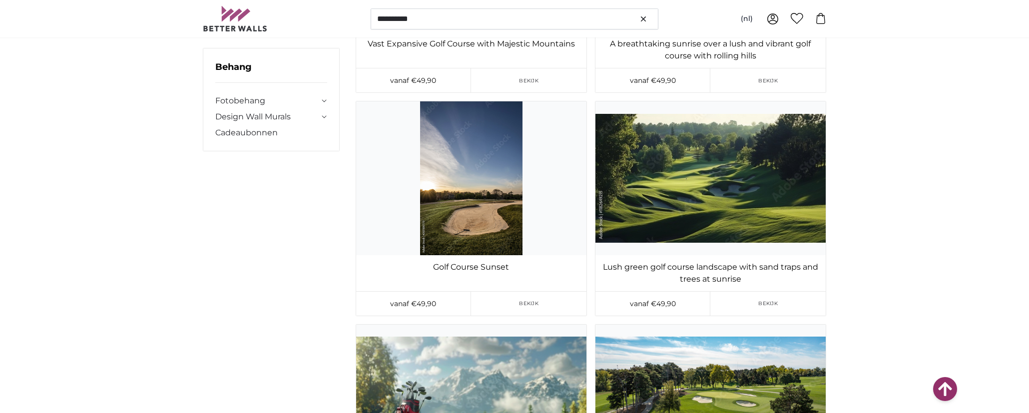
scroll to position [4896, 0]
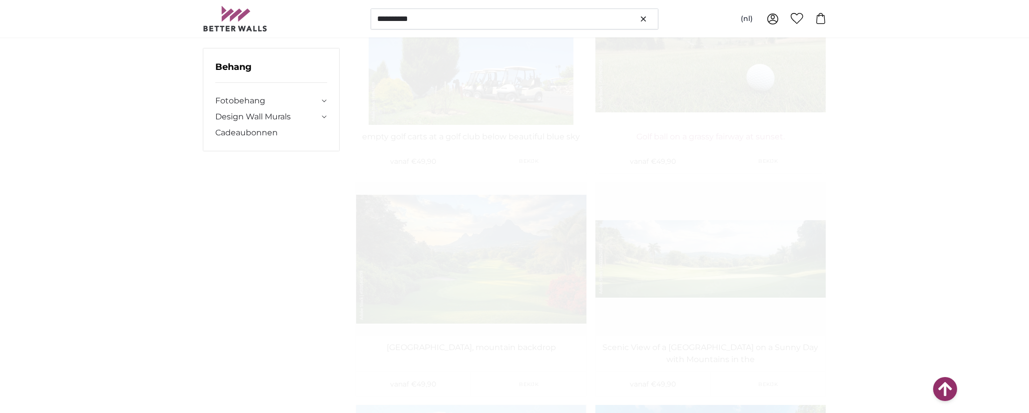
scroll to position [7343, 0]
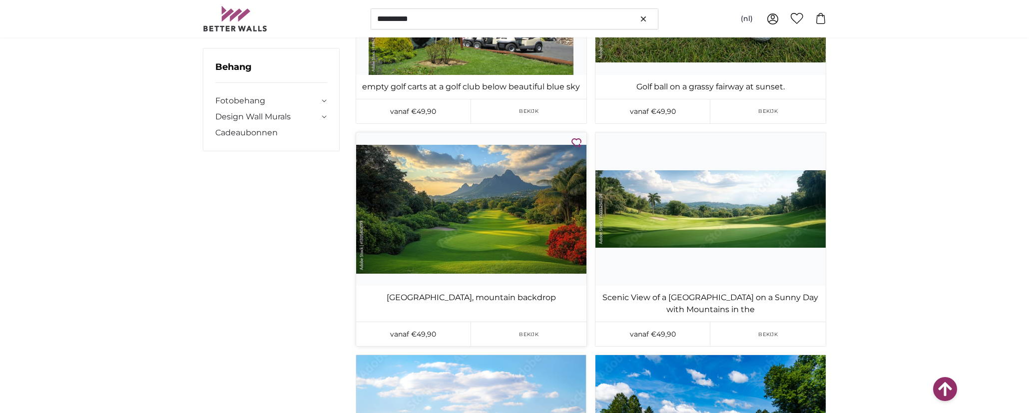
click at [471, 202] on img at bounding box center [471, 208] width 230 height 153
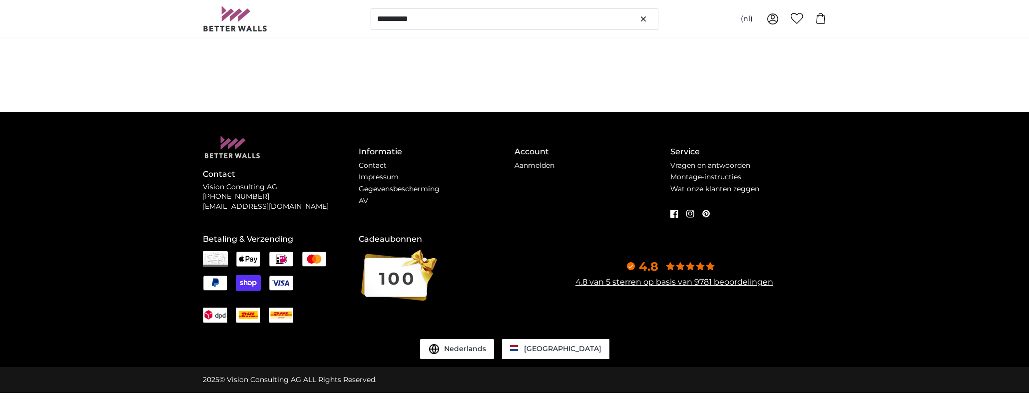
scroll to position [0, 0]
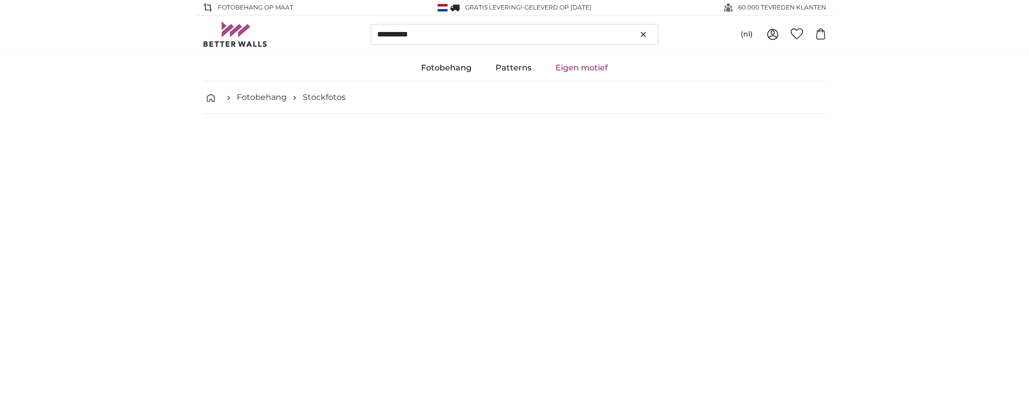
type input "356"
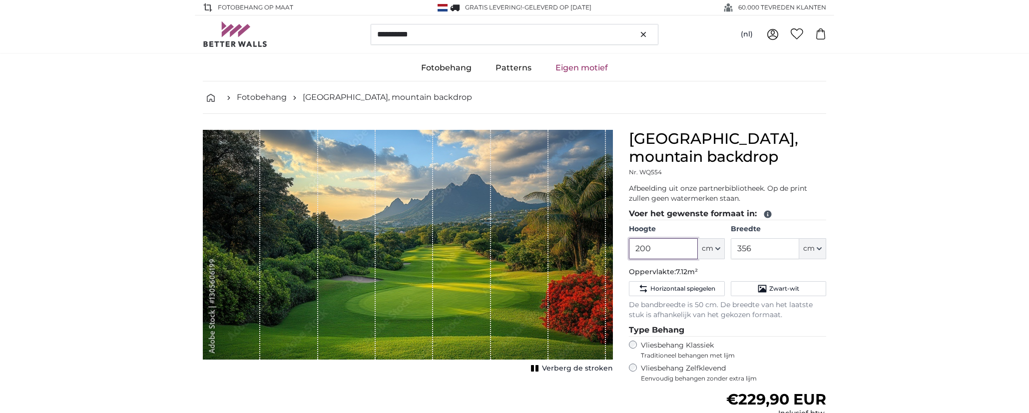
drag, startPoint x: 673, startPoint y: 249, endPoint x: 546, endPoint y: 254, distance: 128.0
click at [570, 256] on product-detail "Annuleren Afbeelding bijsnijden Verberg de stroken [GEOGRAPHIC_DATA], mountain …" at bounding box center [514, 334] width 639 height 440
type input "120"
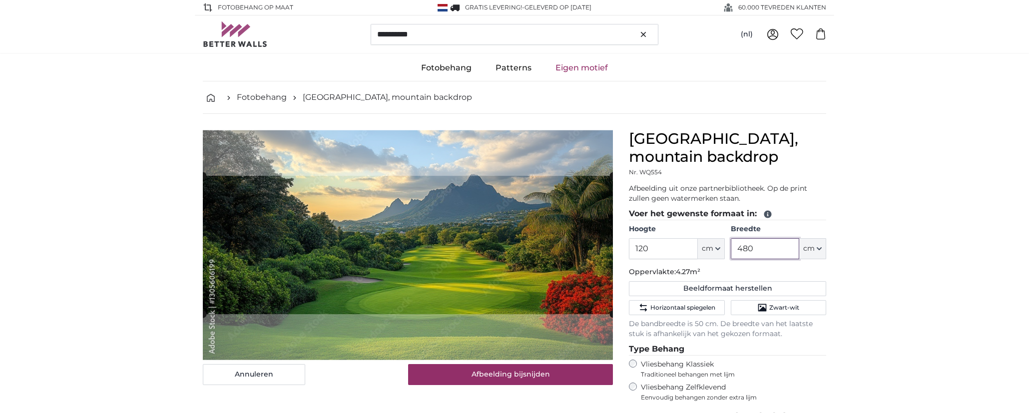
type input "480"
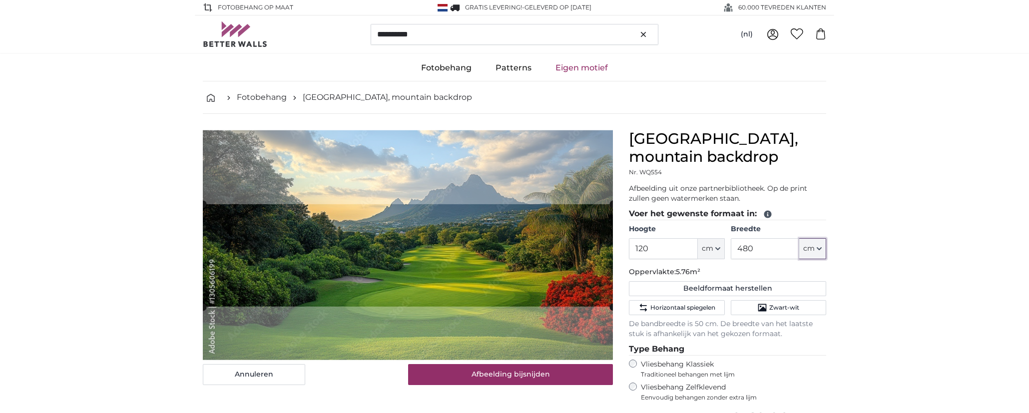
click at [493, 252] on cropper-handle at bounding box center [408, 255] width 410 height 102
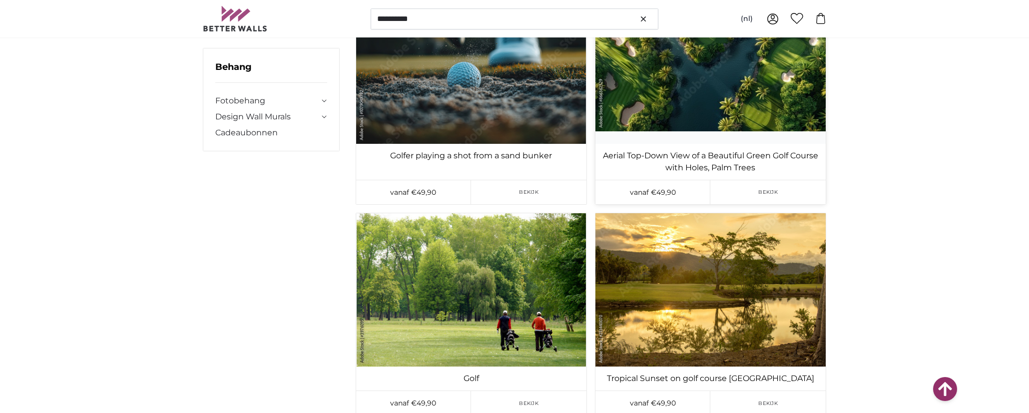
scroll to position [10890, 0]
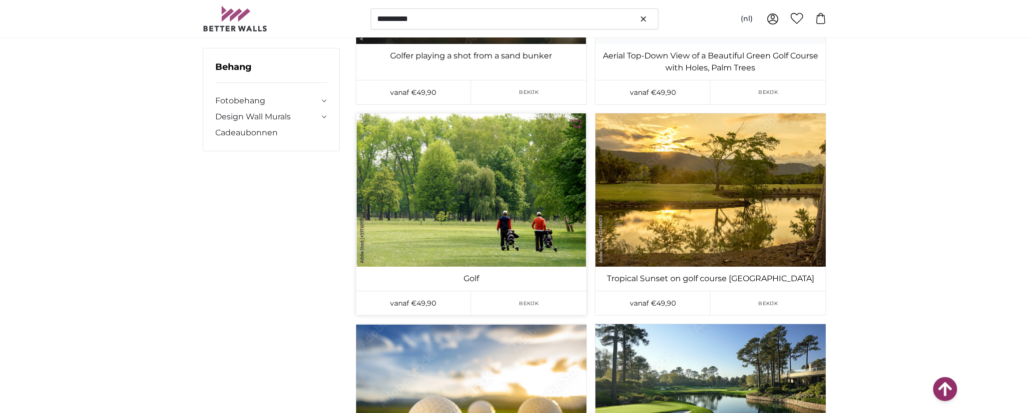
click at [505, 178] on img at bounding box center [471, 189] width 230 height 153
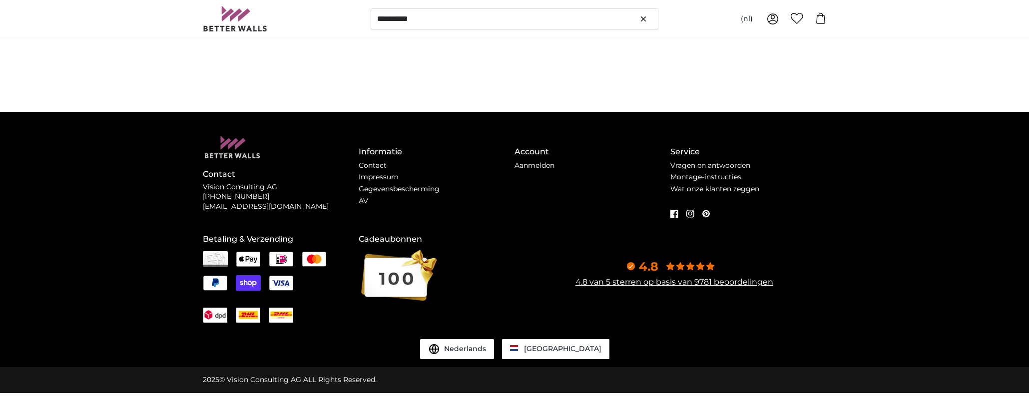
scroll to position [0, 0]
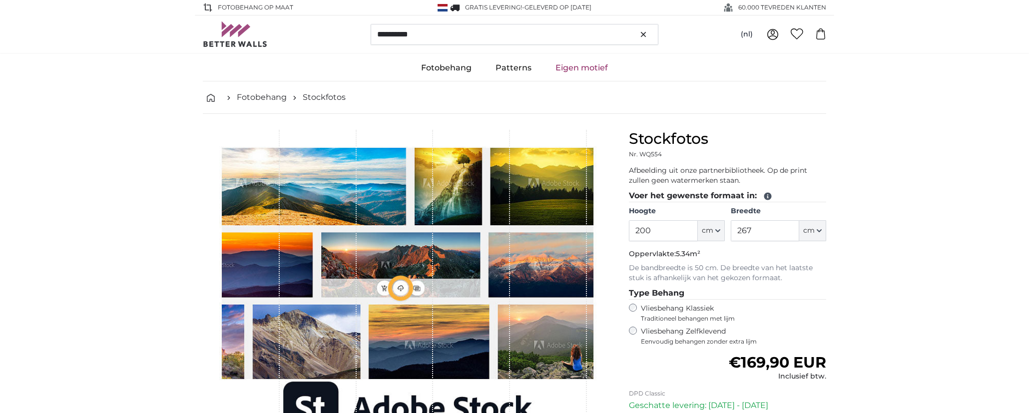
type input "298"
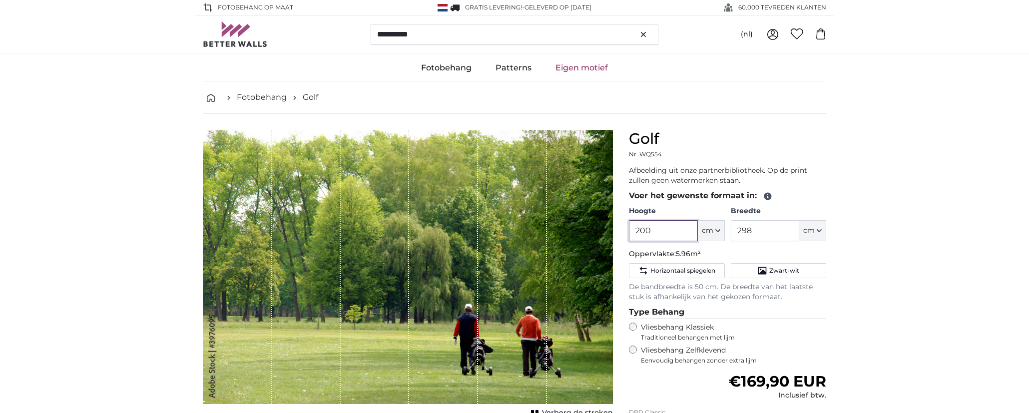
drag, startPoint x: 670, startPoint y: 230, endPoint x: 539, endPoint y: 234, distance: 131.0
click at [541, 234] on product-detail "Annuleren Afbeelding bijsnijden Verberg de stroken Golf Nr. WQ554 Afbeelding ui…" at bounding box center [514, 325] width 639 height 422
type input "120"
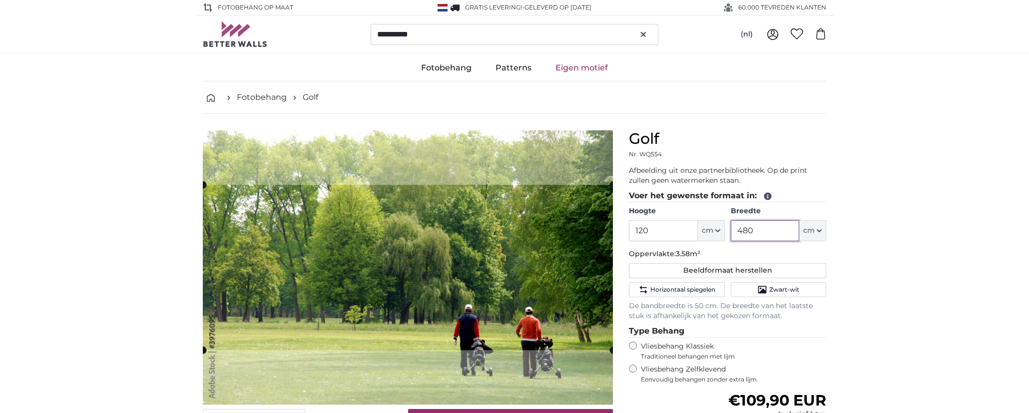
type input "480"
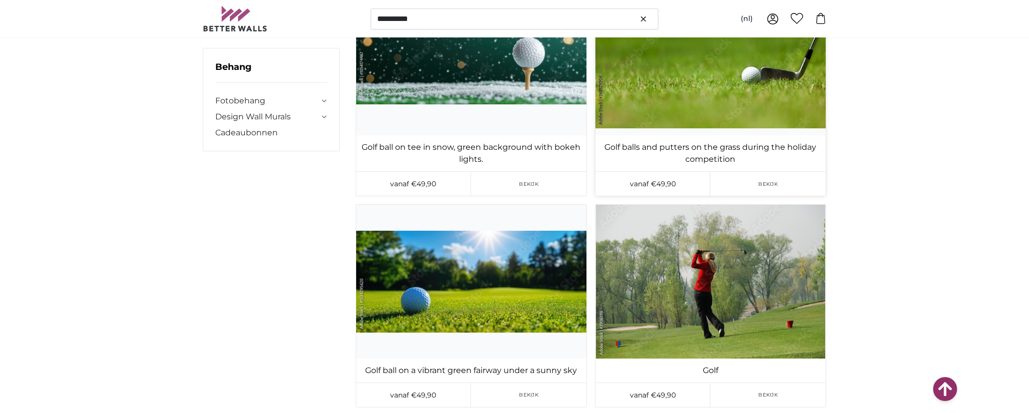
scroll to position [14337, 0]
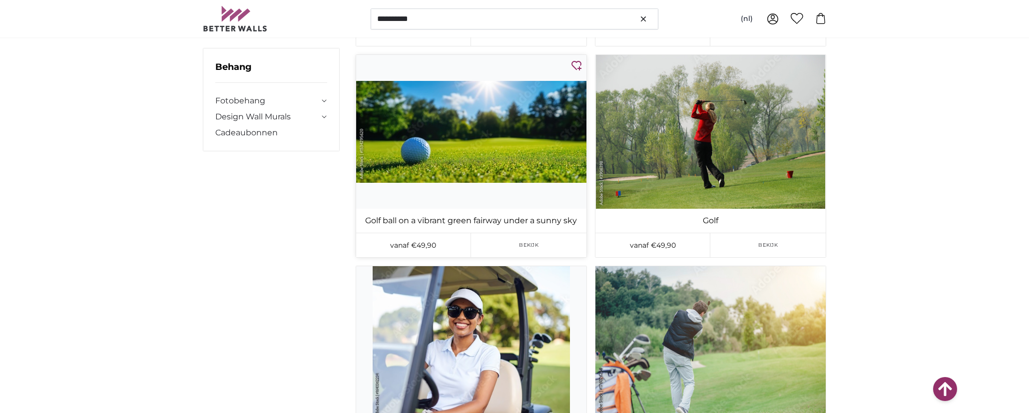
click at [500, 96] on img at bounding box center [471, 131] width 230 height 153
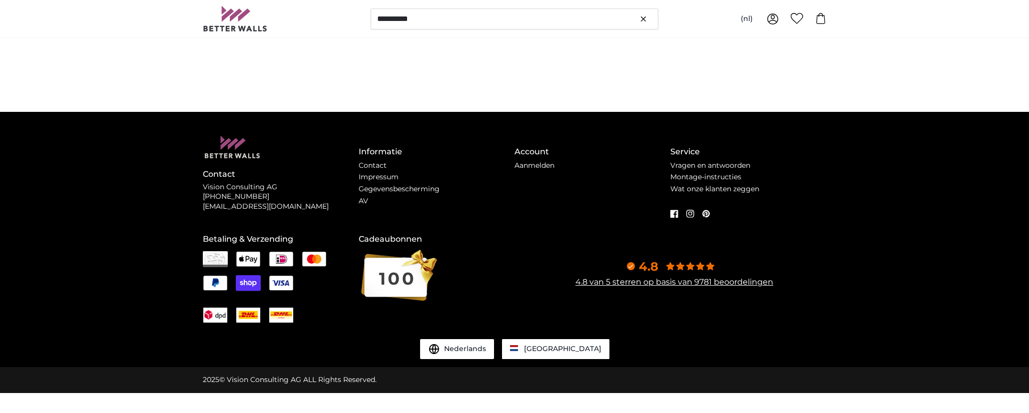
scroll to position [0, 0]
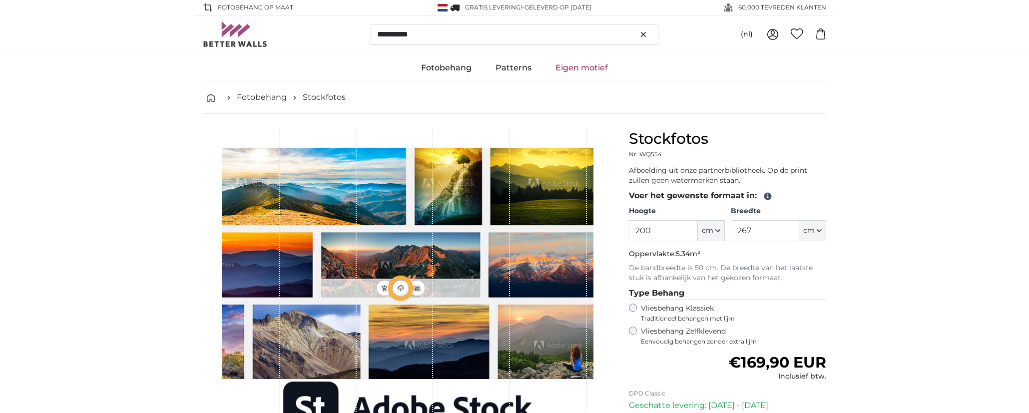
type input "454"
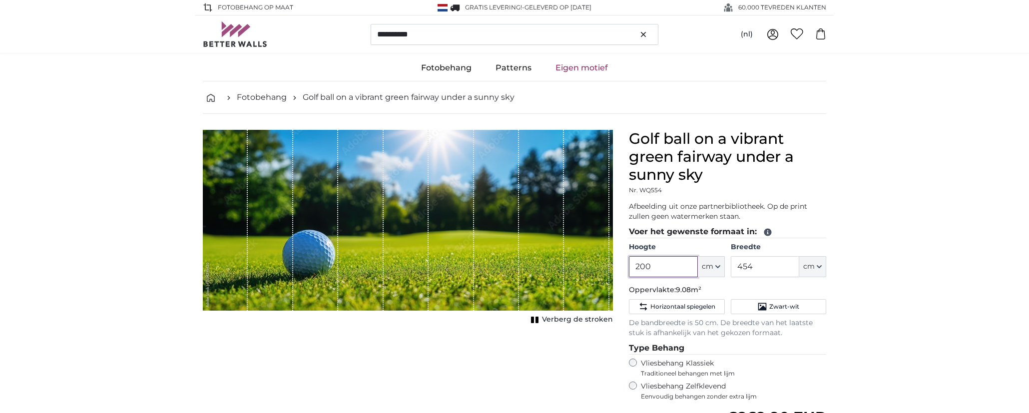
drag, startPoint x: 670, startPoint y: 268, endPoint x: 536, endPoint y: 270, distance: 134.4
click at [540, 270] on product-detail "Annuleren Afbeelding bijsnijden Verberg de stroken Golf ball on a vibrant green…" at bounding box center [514, 343] width 639 height 458
type input "120"
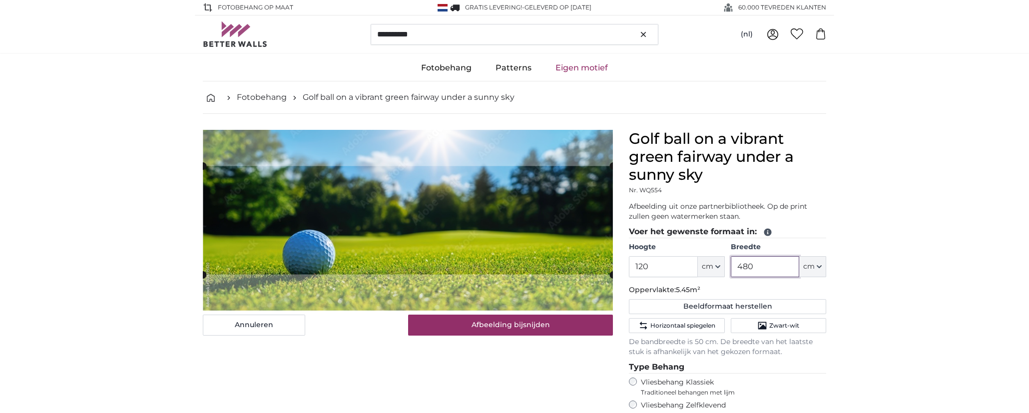
type input "480"
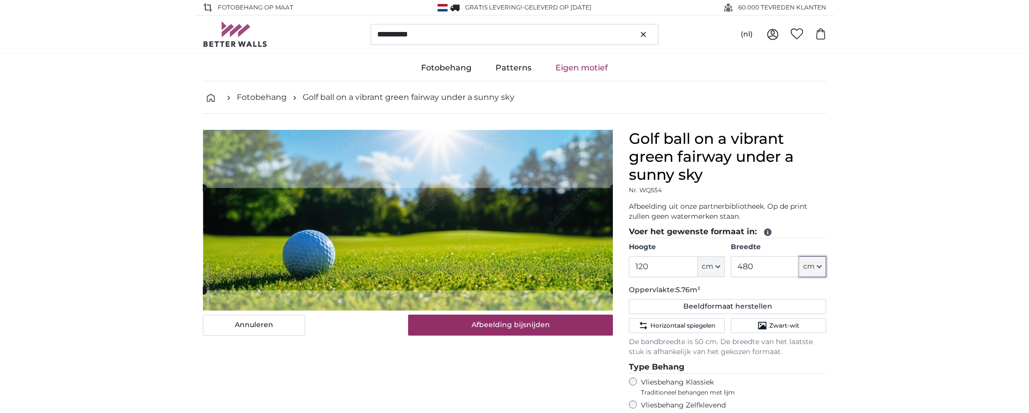
click at [518, 243] on cropper-handle at bounding box center [408, 239] width 410 height 102
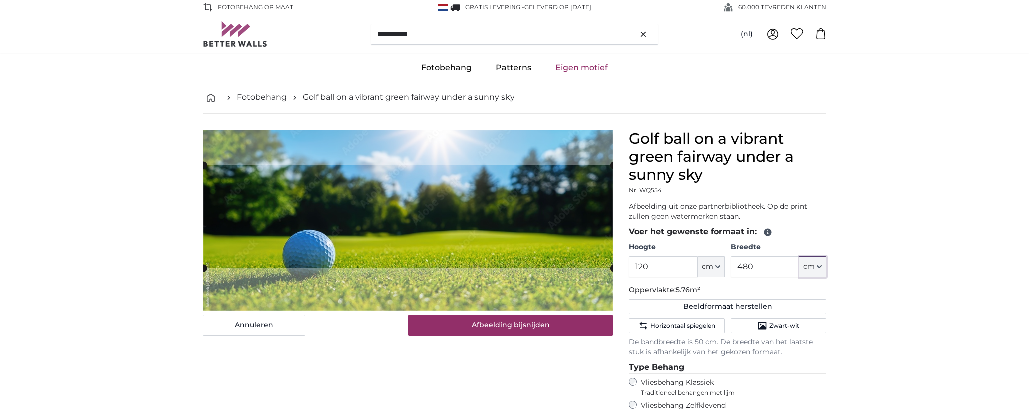
click at [0, 0] on slot at bounding box center [0, 0] width 0 height 0
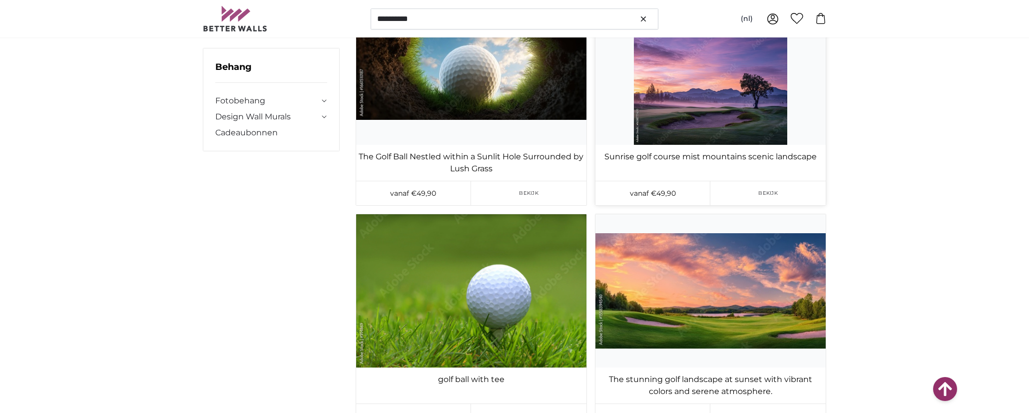
scroll to position [18983, 0]
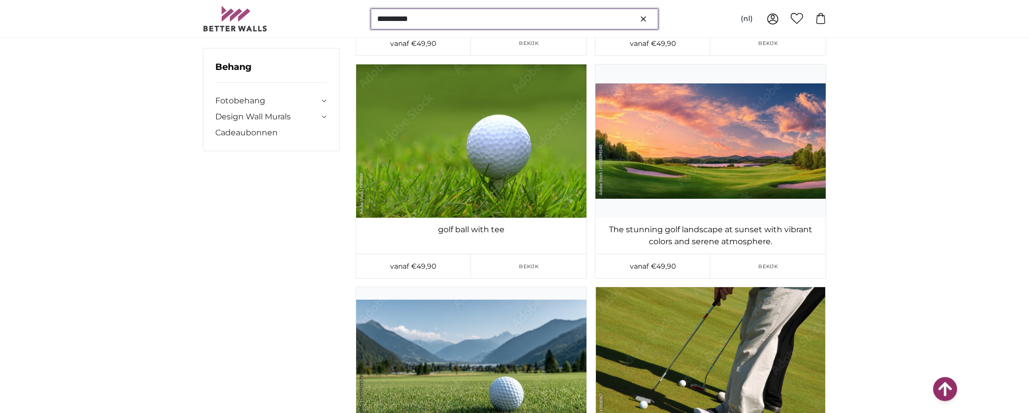
click at [468, 14] on input "**********" at bounding box center [515, 18] width 288 height 21
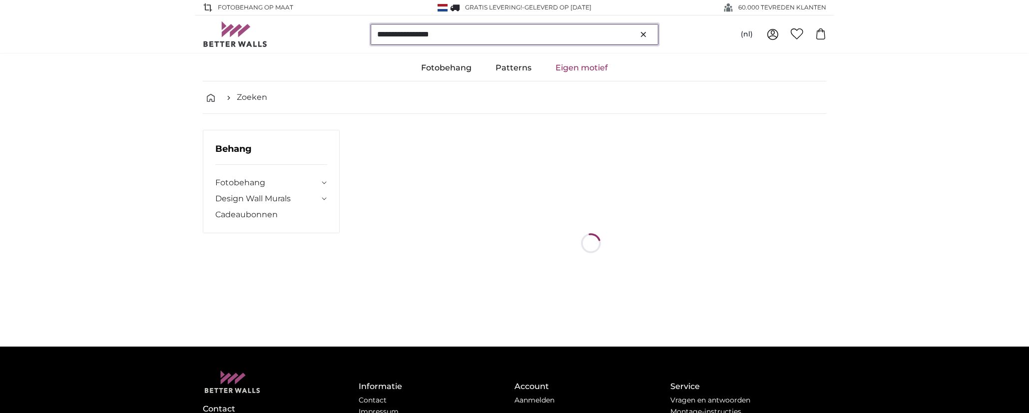
type input "**********"
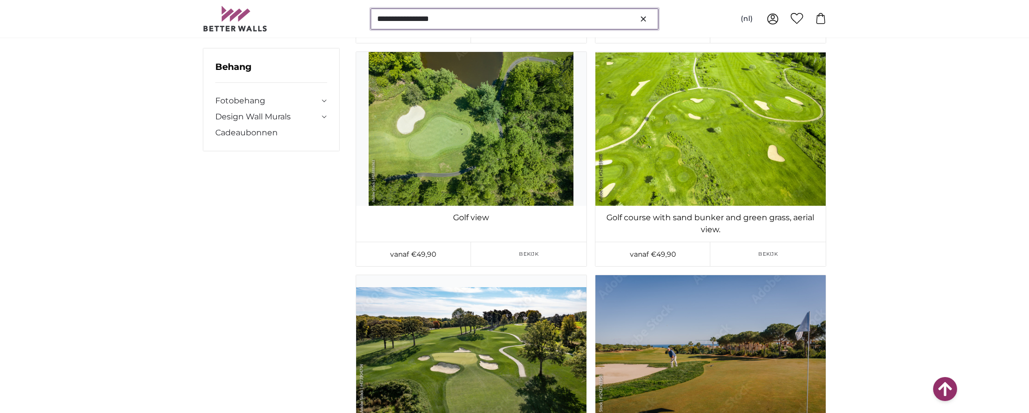
scroll to position [849, 0]
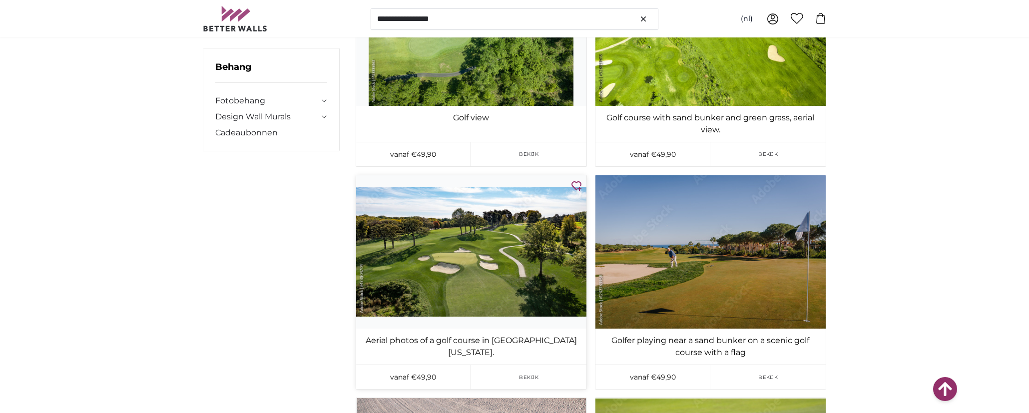
click at [504, 240] on img at bounding box center [471, 251] width 230 height 153
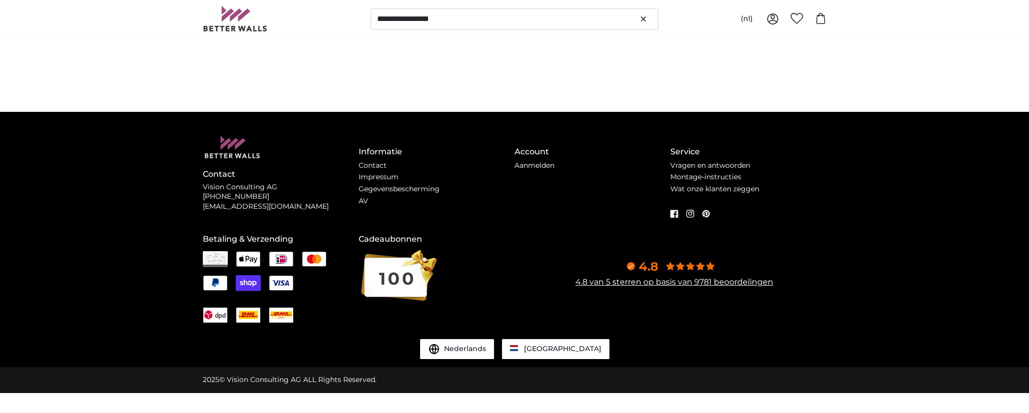
scroll to position [0, 0]
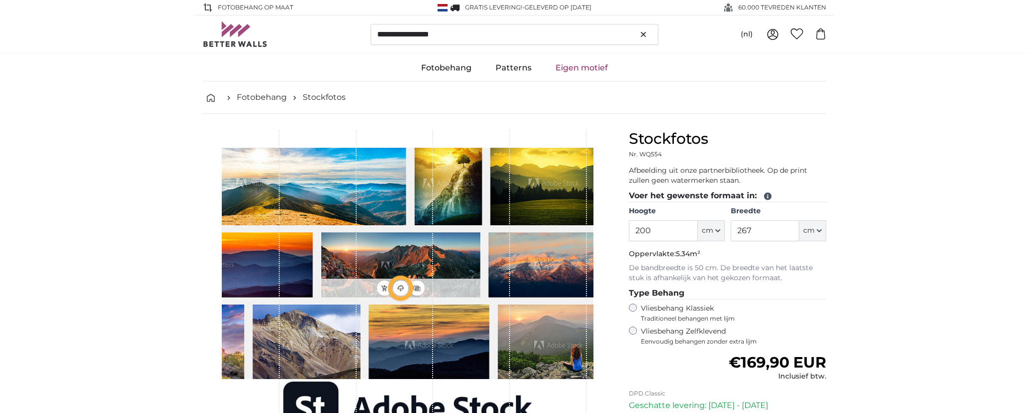
type input "356"
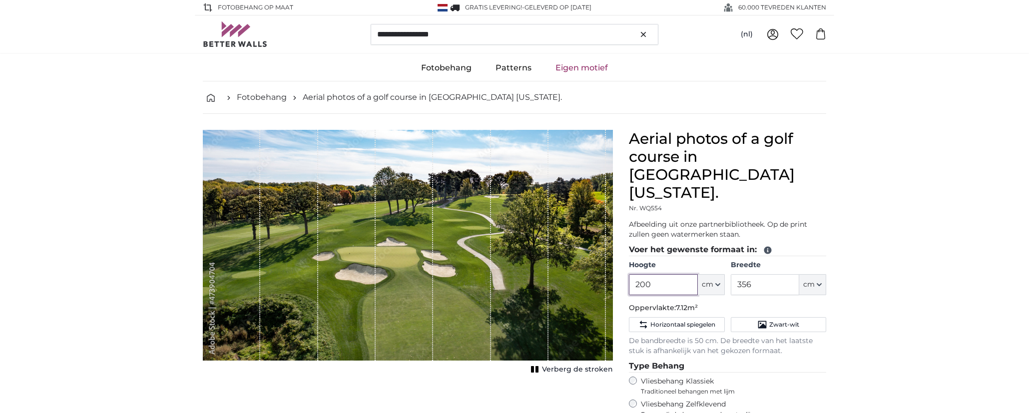
drag, startPoint x: 610, startPoint y: 264, endPoint x: 563, endPoint y: 268, distance: 47.1
click at [569, 268] on product-detail "Annuleren Afbeelding bijsnijden Verberg de stroken Aerial photos of a golf cour…" at bounding box center [514, 352] width 639 height 476
type input "120"
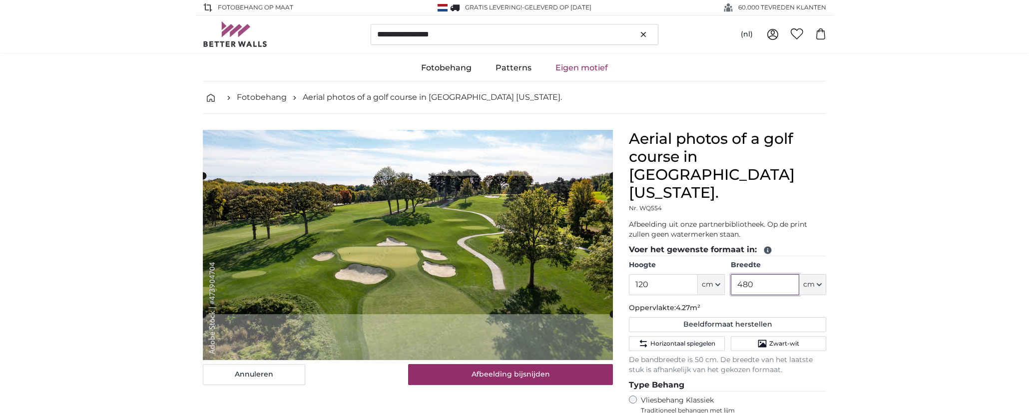
type input "480"
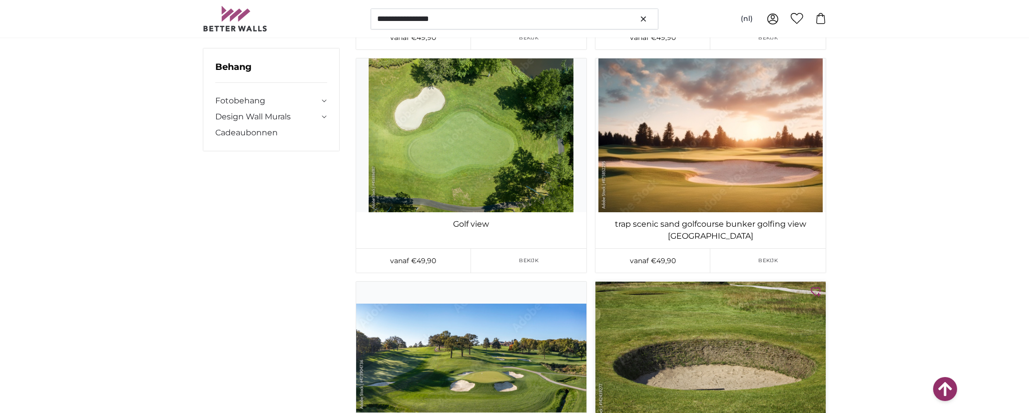
scroll to position [3047, 0]
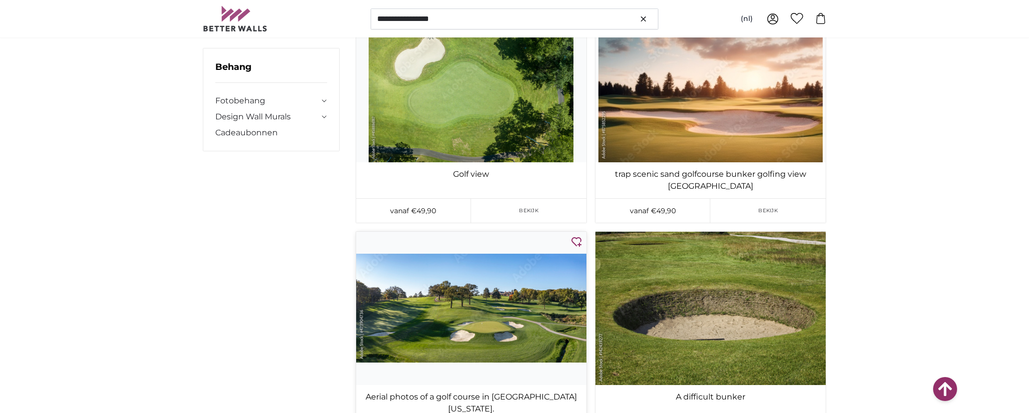
click at [454, 232] on img at bounding box center [471, 308] width 230 height 153
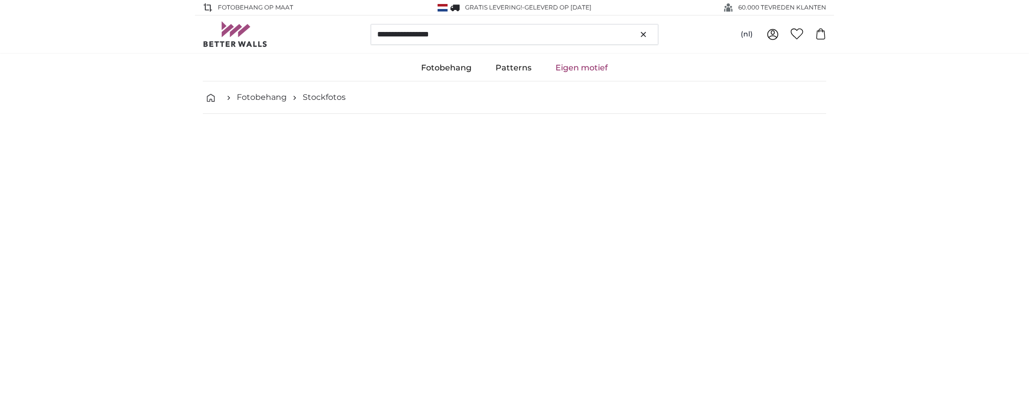
type input "424"
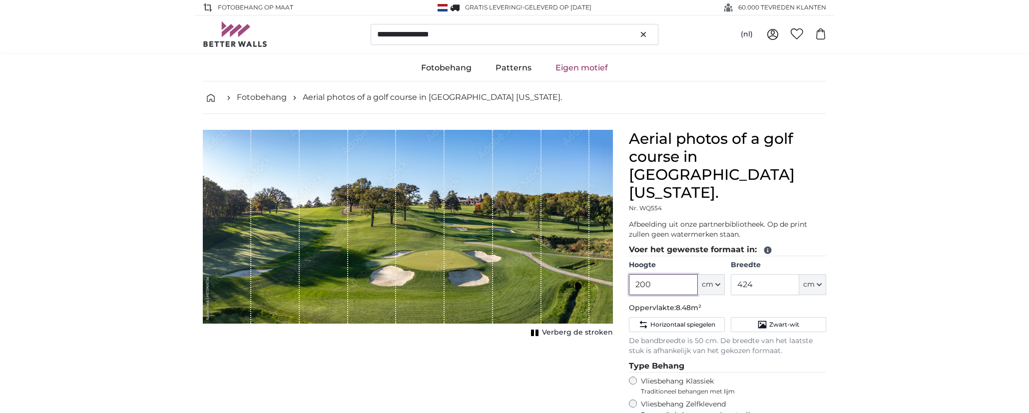
drag, startPoint x: 675, startPoint y: 264, endPoint x: 597, endPoint y: 260, distance: 78.5
click at [597, 260] on product-detail "Annuleren Afbeelding bijsnijden Verberg de stroken Aerial photos of a golf cour…" at bounding box center [514, 352] width 639 height 476
type input "120"
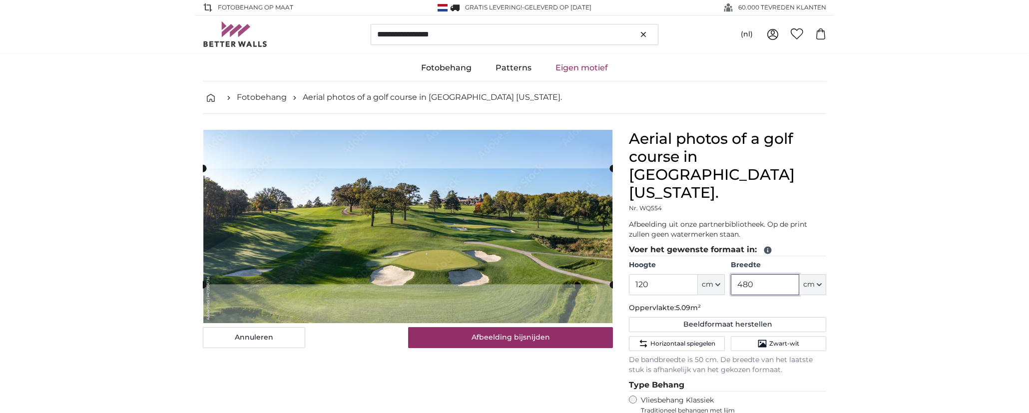
type input "480"
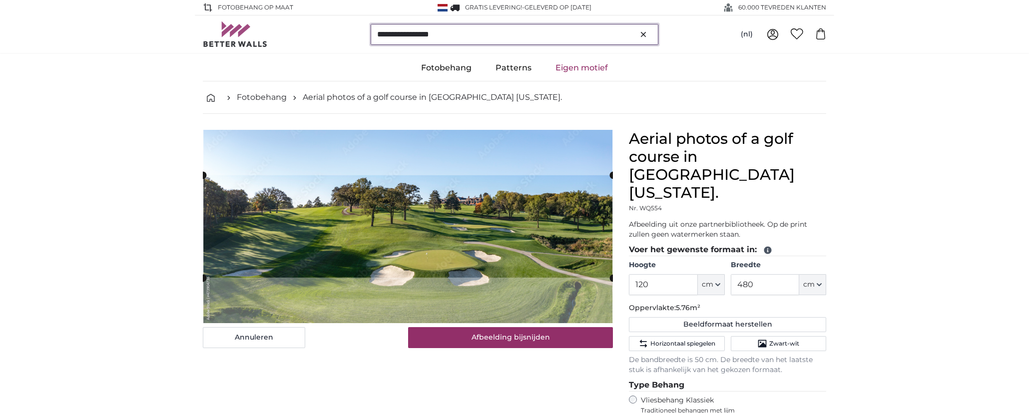
click at [465, 35] on input "**********" at bounding box center [515, 34] width 288 height 21
click at [470, 32] on input "**********" at bounding box center [515, 34] width 288 height 21
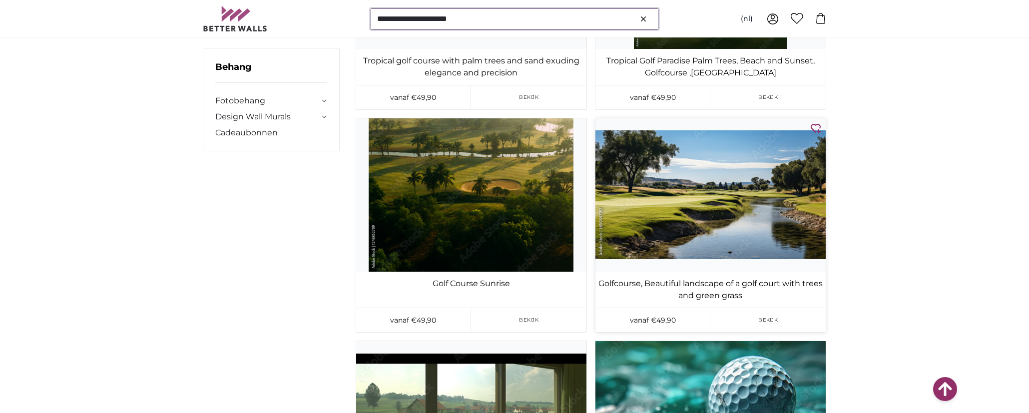
scroll to position [3647, 0]
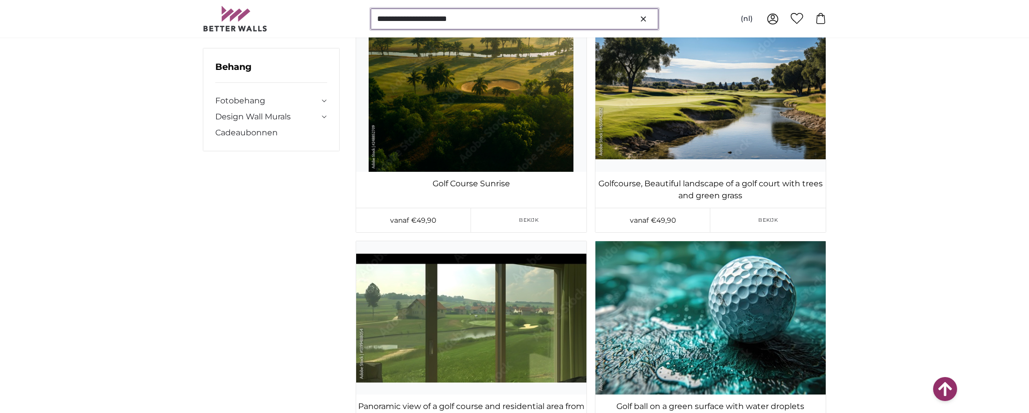
drag, startPoint x: 421, startPoint y: 18, endPoint x: 805, endPoint y: 19, distance: 384.2
click at [805, 19] on div "**********" at bounding box center [514, 18] width 623 height 37
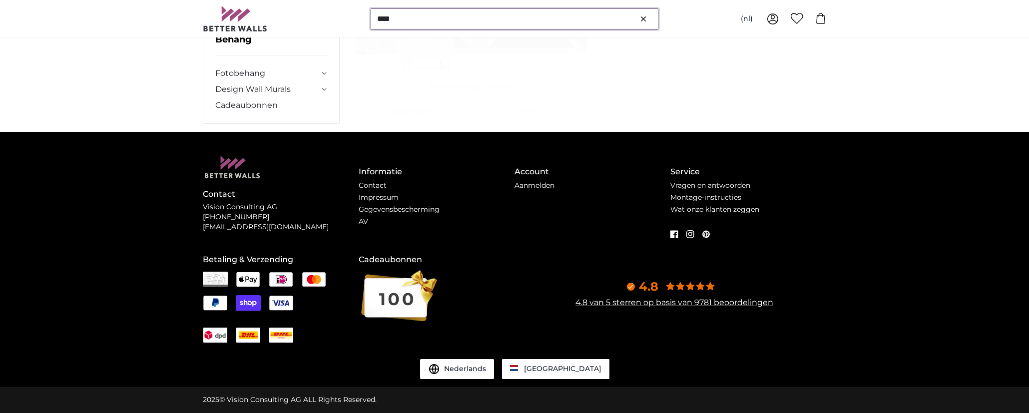
scroll to position [0, 0]
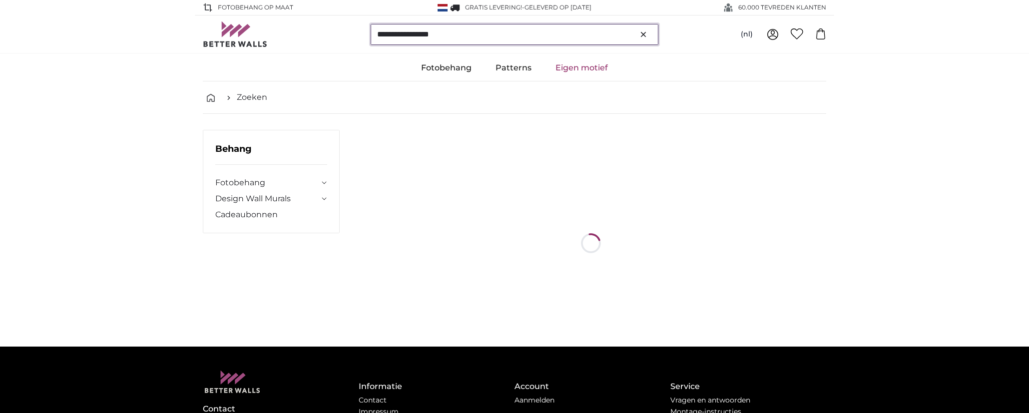
type input "**********"
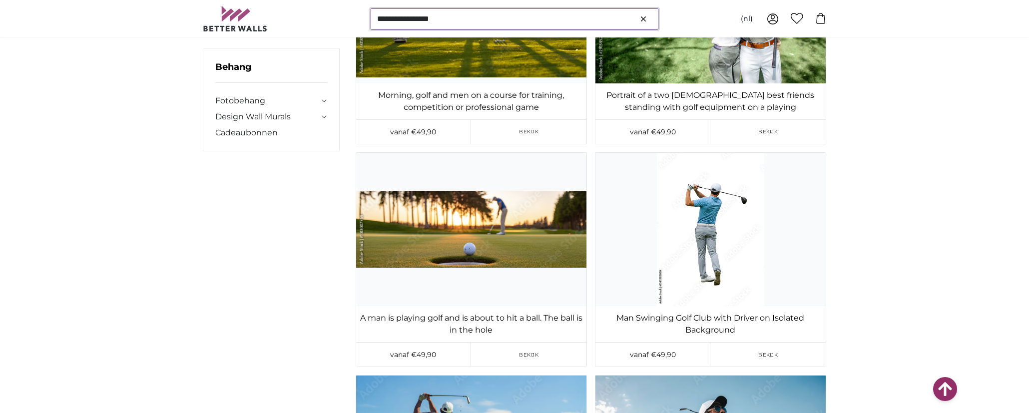
scroll to position [2248, 0]
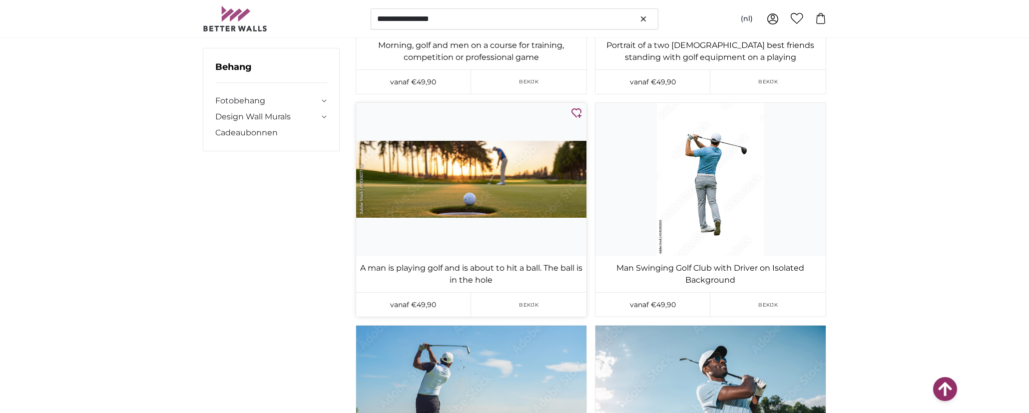
click at [542, 192] on img at bounding box center [471, 179] width 230 height 153
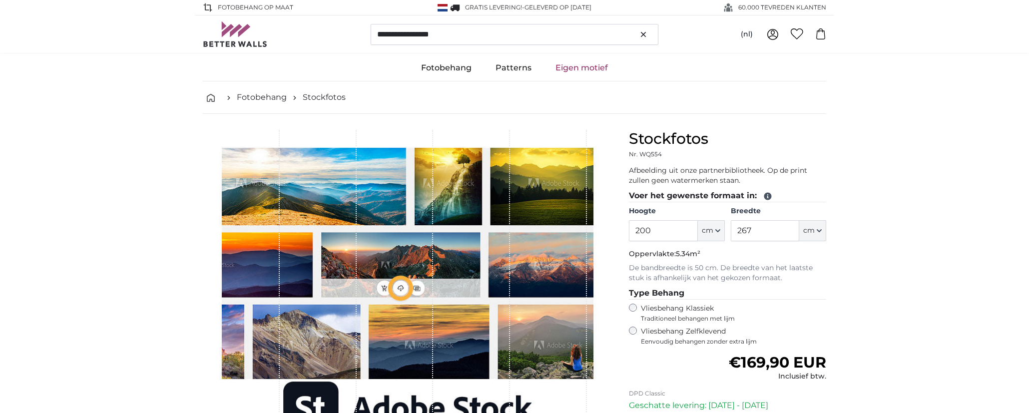
type input "177"
type input "531"
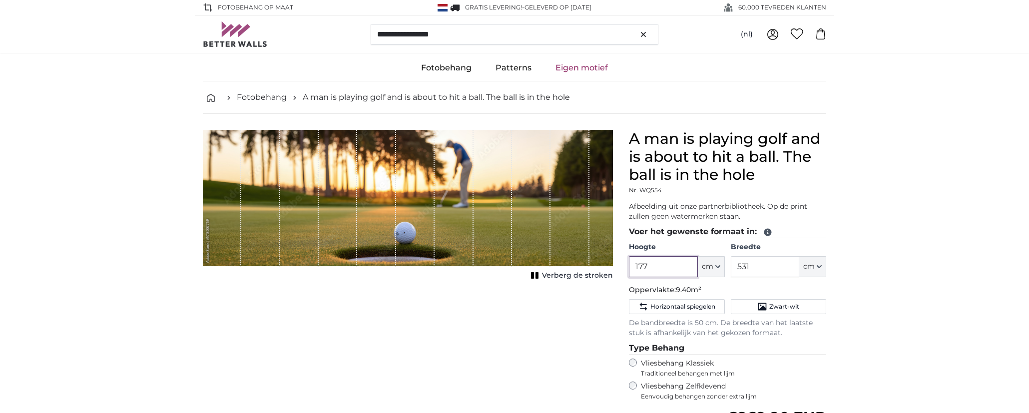
drag, startPoint x: 681, startPoint y: 265, endPoint x: 516, endPoint y: 274, distance: 165.6
click at [520, 274] on product-detail "Annuleren Afbeelding bijsnijden Verberg de stroken A man is playing golf and is…" at bounding box center [514, 343] width 639 height 458
type input "120"
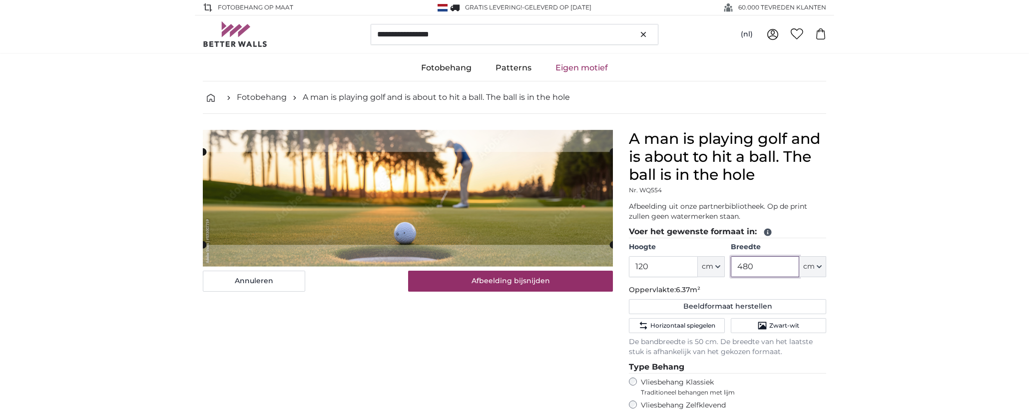
type input "480"
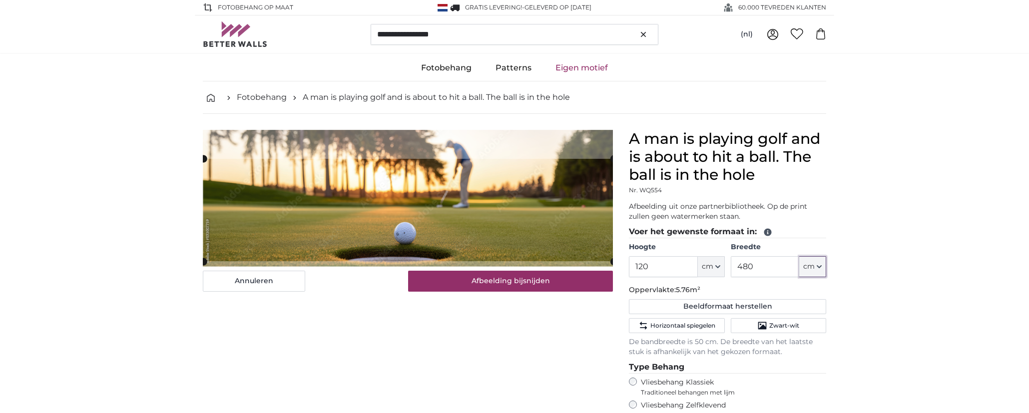
click at [348, 202] on cropper-handle at bounding box center [408, 210] width 410 height 102
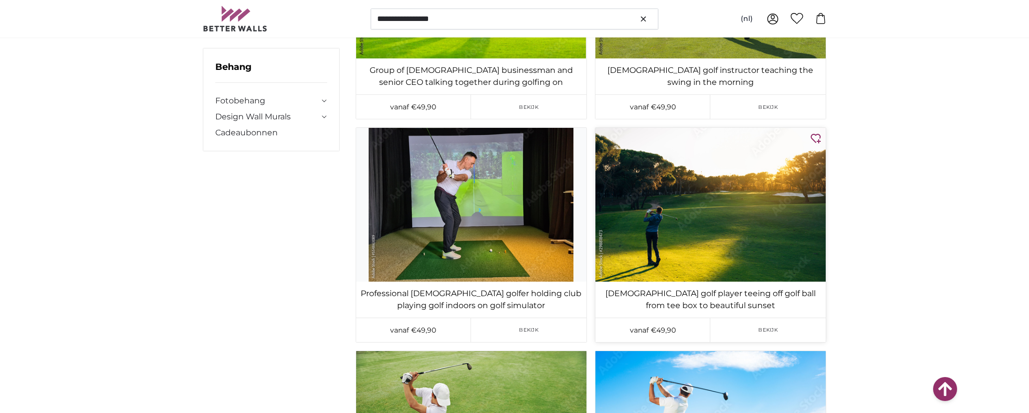
scroll to position [5395, 0]
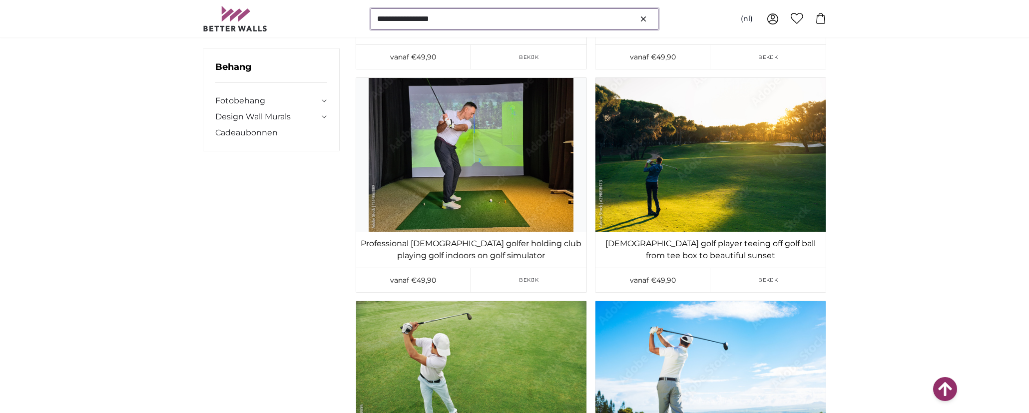
click at [497, 22] on input "**********" at bounding box center [515, 18] width 288 height 21
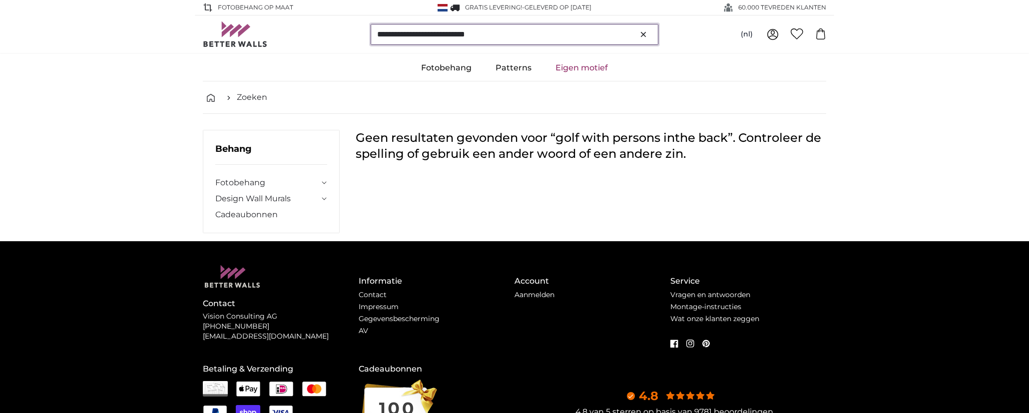
click at [455, 31] on input "**********" at bounding box center [515, 34] width 288 height 21
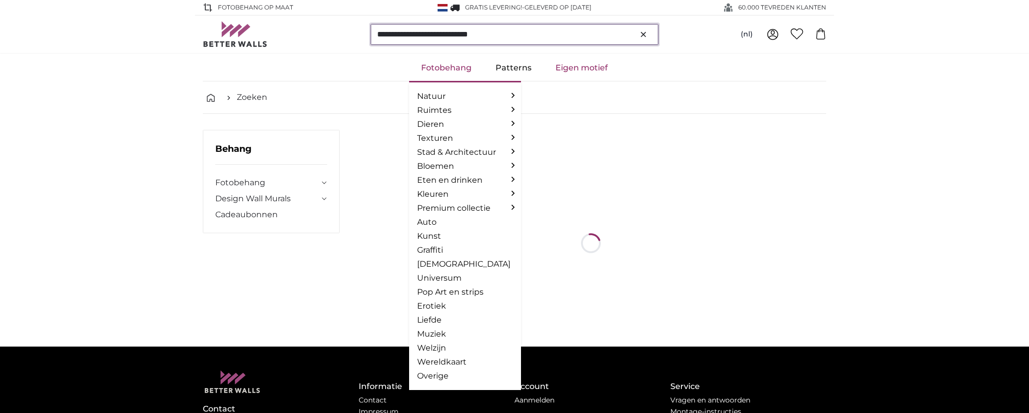
type input "**********"
click at [454, 56] on link "Fotobehang" at bounding box center [446, 68] width 74 height 26
